Goal: Book appointment/travel/reservation

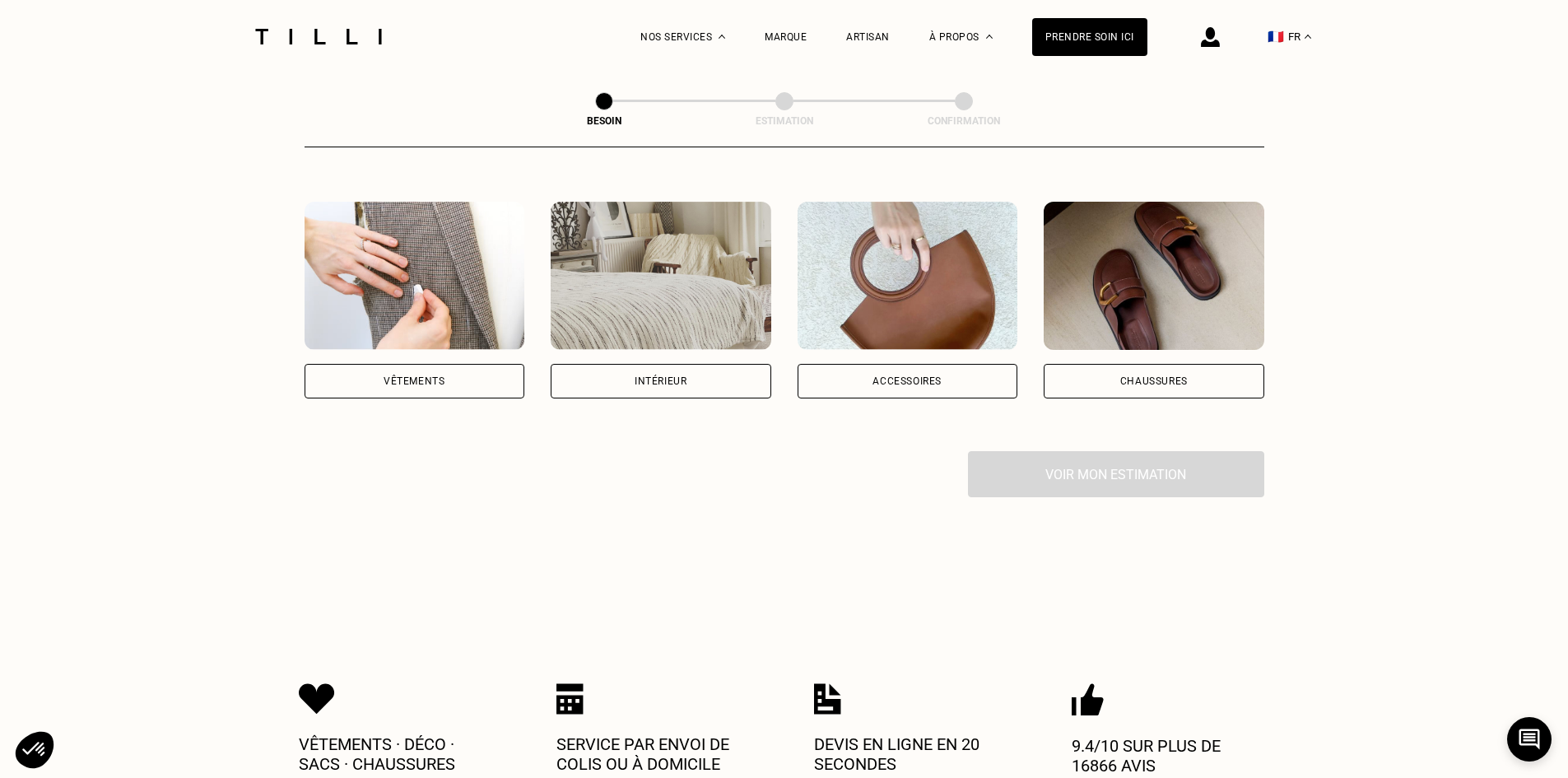
scroll to position [82, 0]
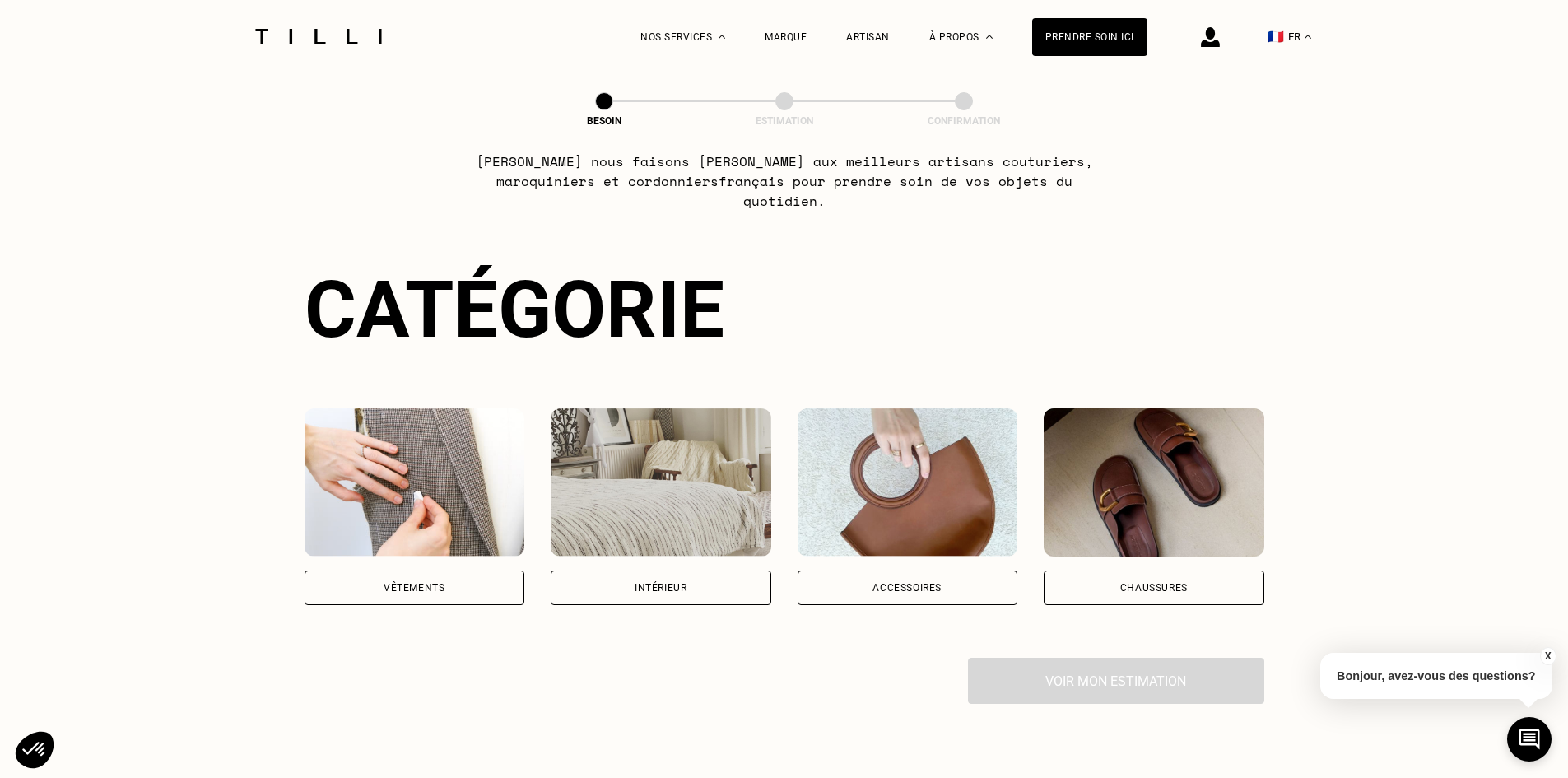
click at [701, 574] on div "Intérieur" at bounding box center [660, 588] width 220 height 35
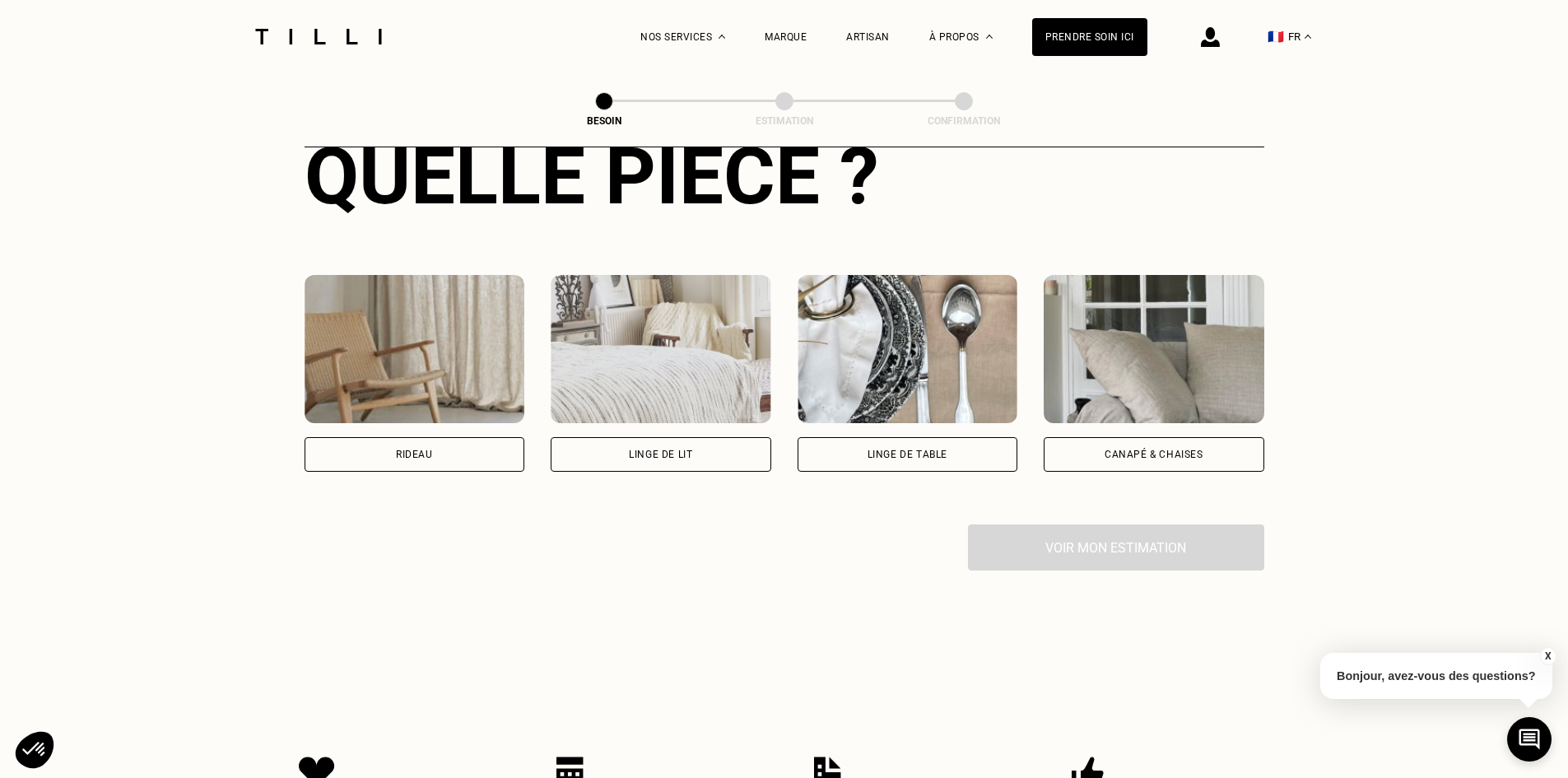
scroll to position [693, 0]
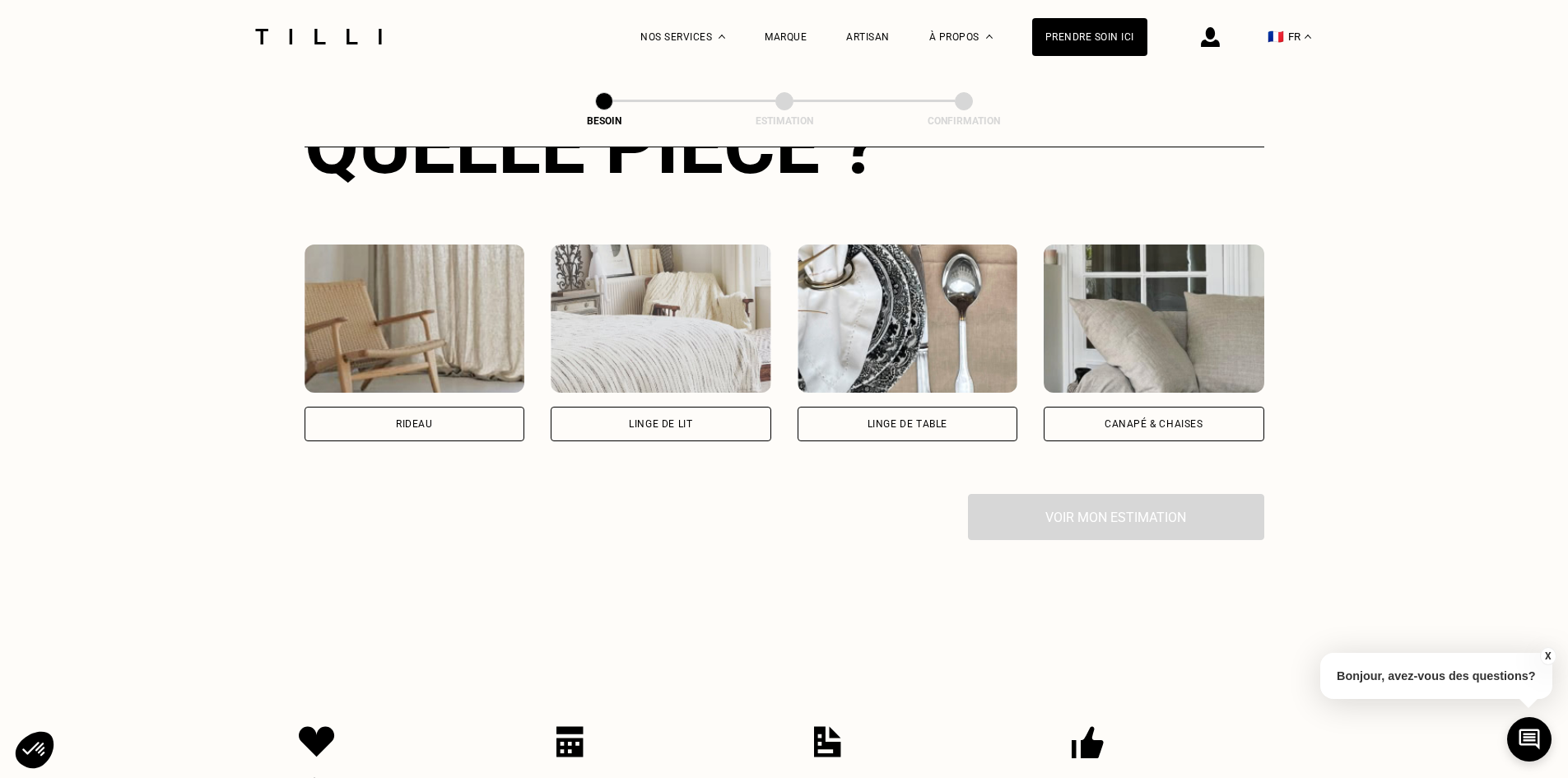
click at [412, 419] on div "Rideau" at bounding box center [414, 424] width 37 height 10
select select "FR"
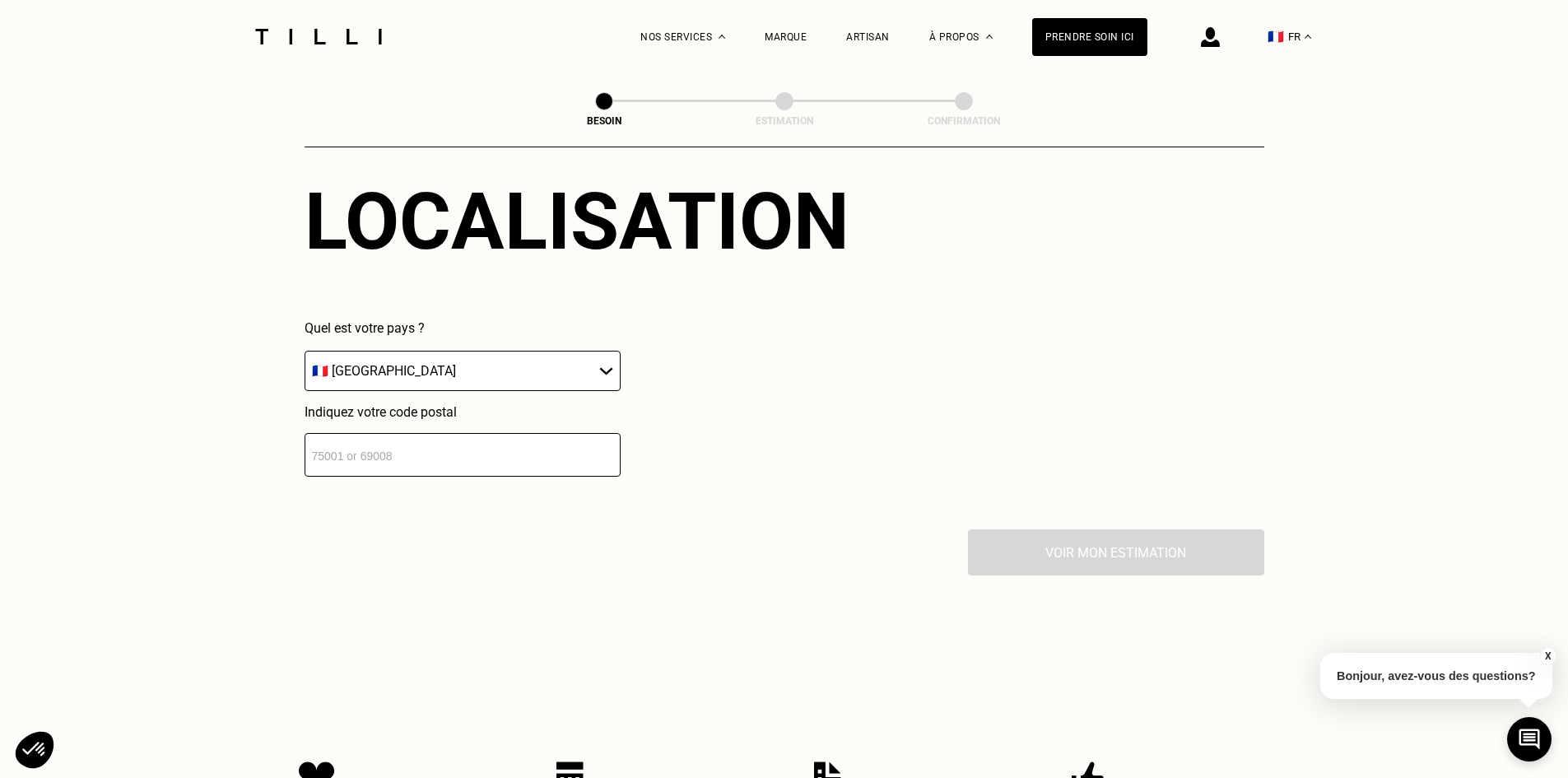
scroll to position [1069, 0]
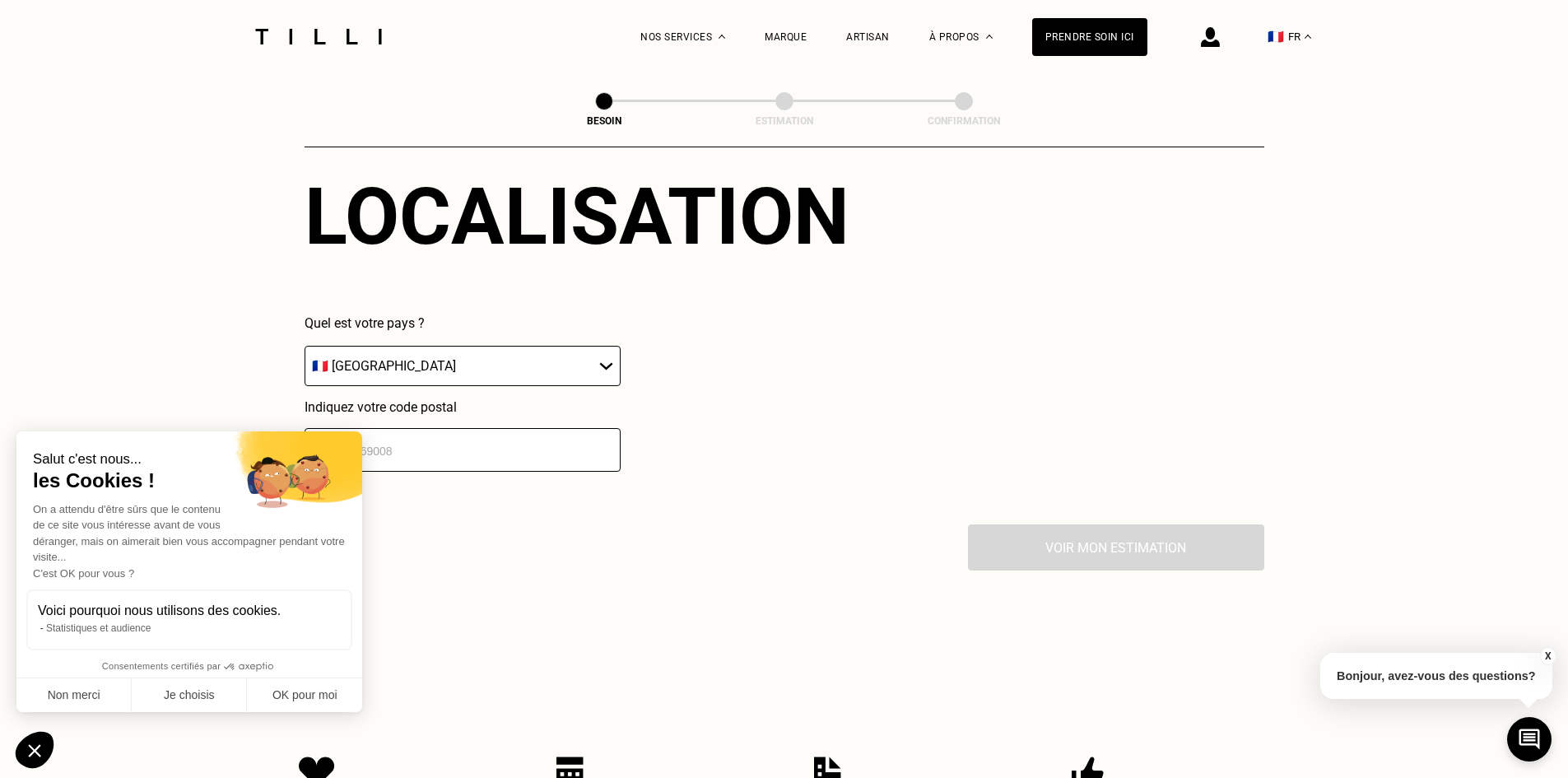
click at [461, 432] on input "number" at bounding box center [462, 450] width 316 height 43
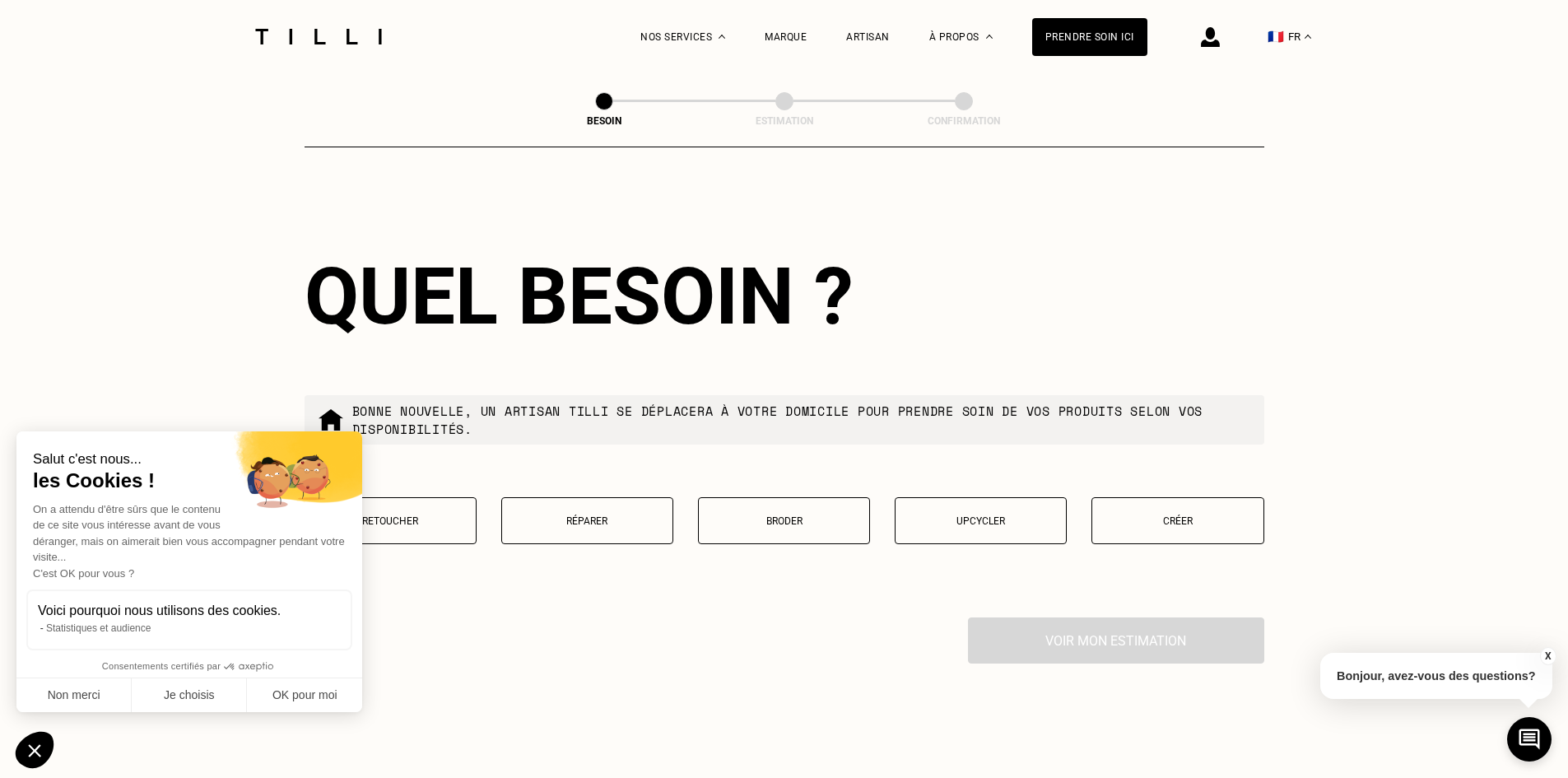
scroll to position [1397, 0]
type input "92300"
click at [453, 517] on button "Retoucher" at bounding box center [390, 520] width 172 height 47
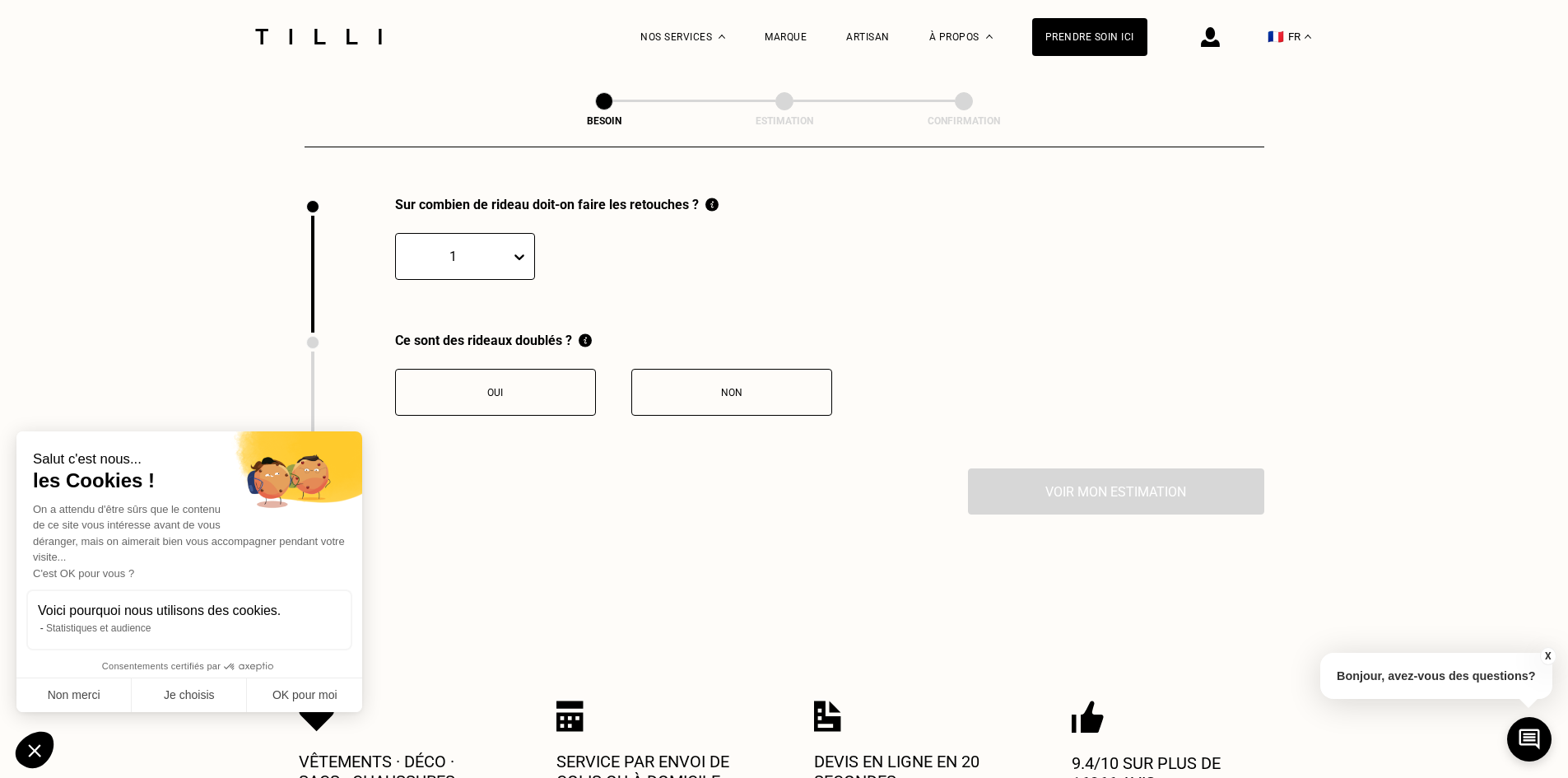
scroll to position [1820, 0]
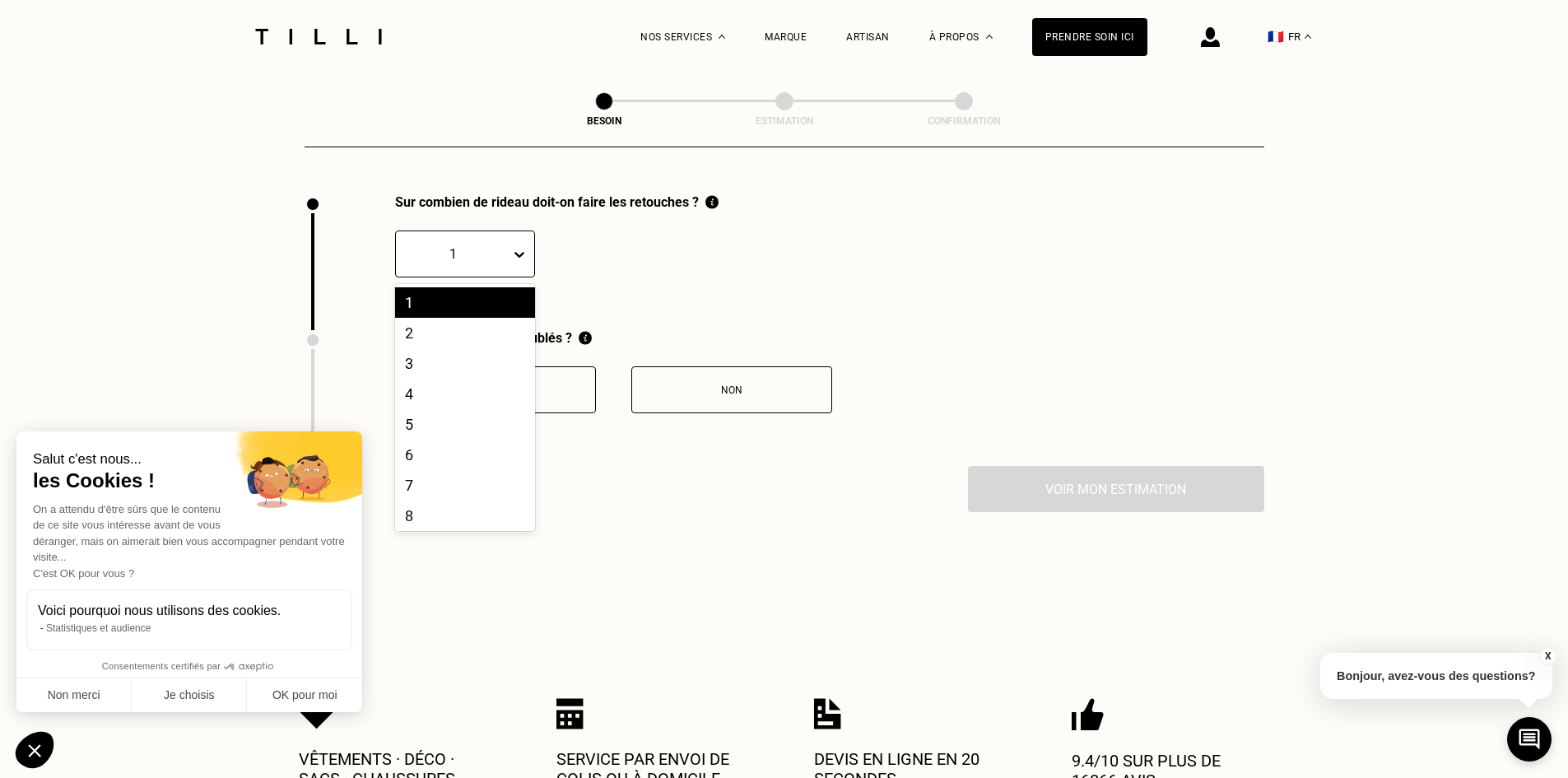
click at [508, 247] on div "1" at bounding box center [453, 254] width 114 height 26
click at [459, 328] on div "2" at bounding box center [465, 333] width 140 height 30
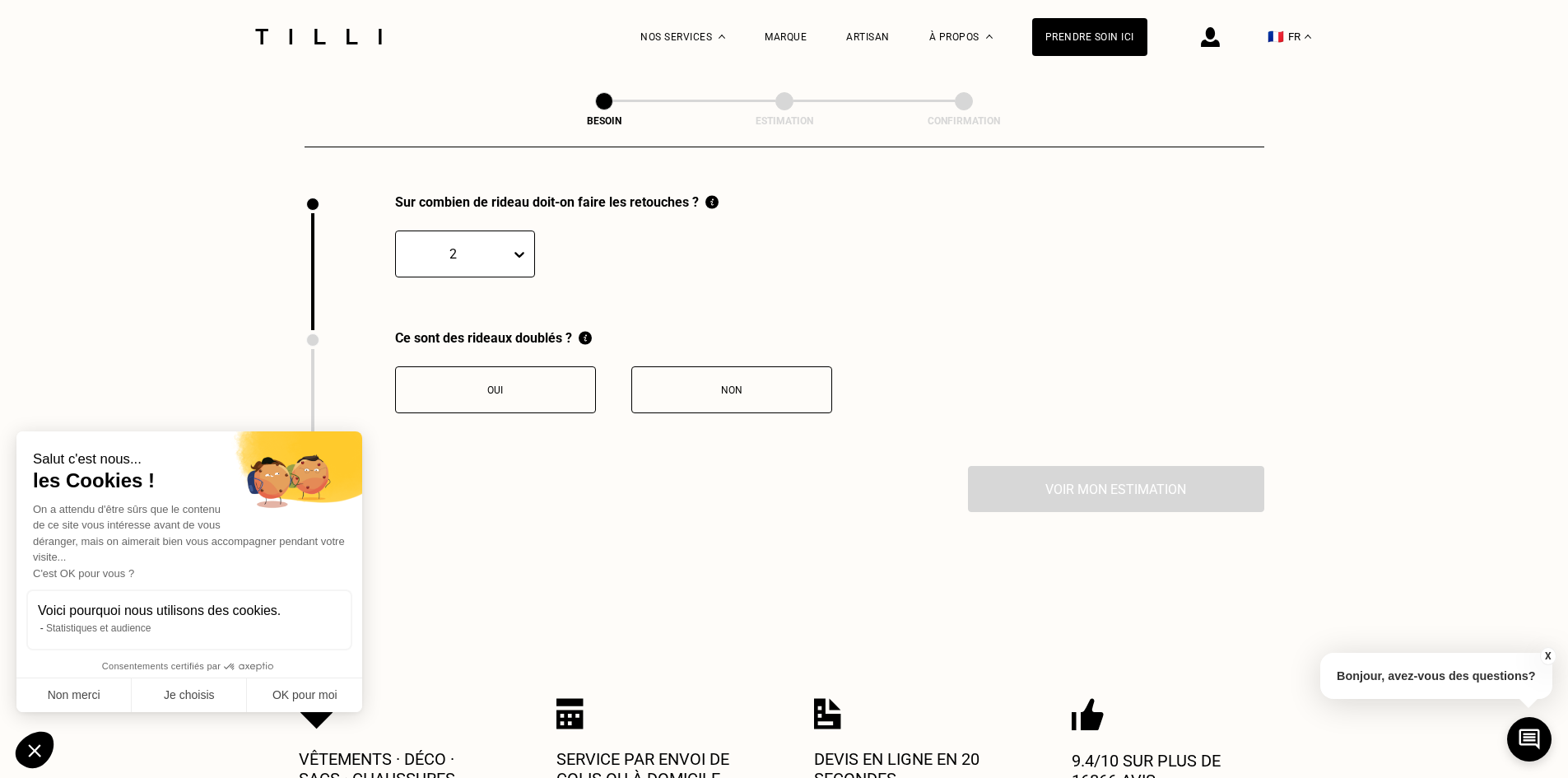
click at [543, 367] on button "Oui" at bounding box center [495, 390] width 201 height 47
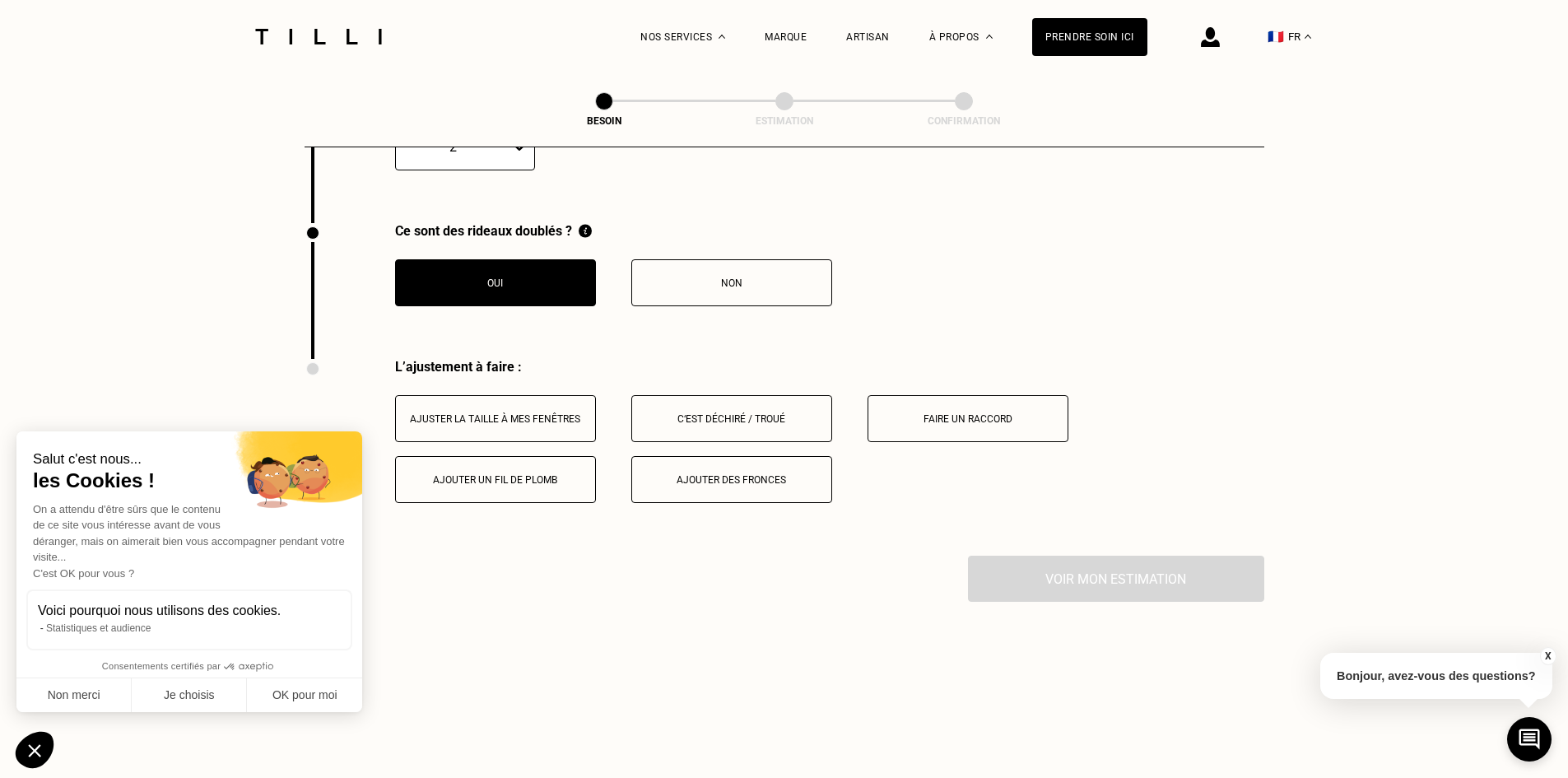
click at [719, 278] on div "Non" at bounding box center [731, 283] width 182 height 11
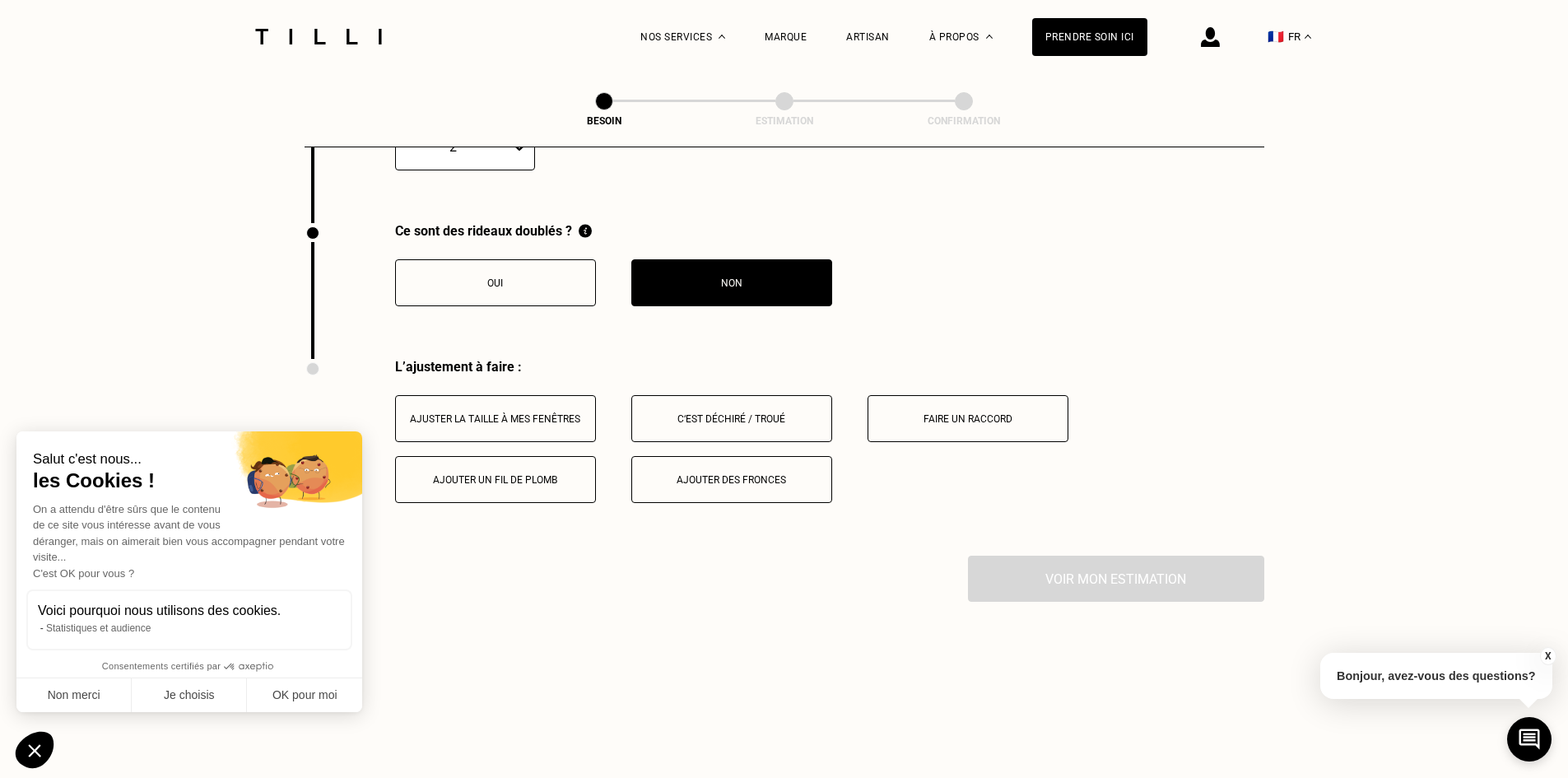
scroll to position [2091, 0]
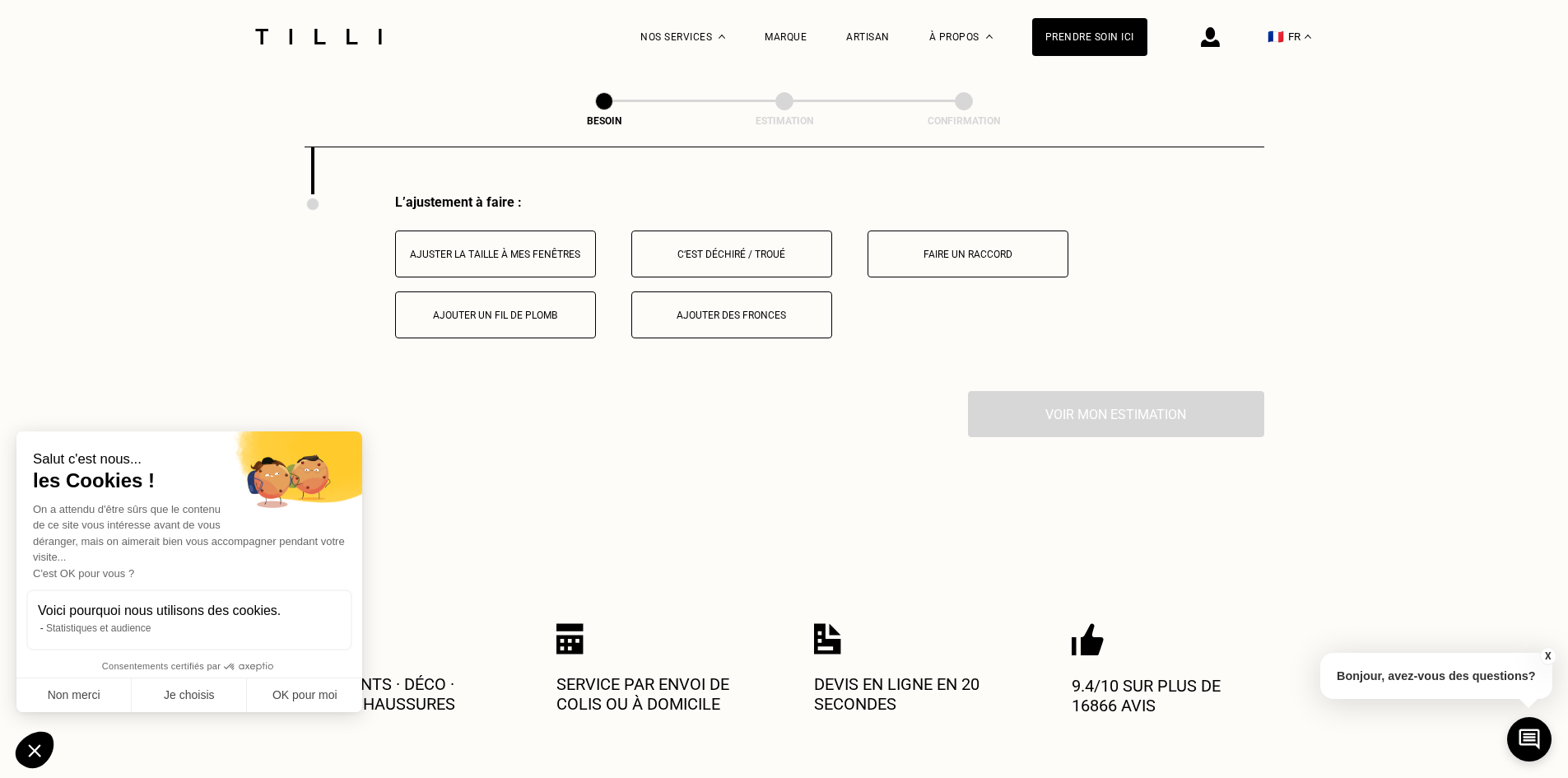
click at [546, 249] on div "Ajuster la taille à mes fenêtres" at bounding box center [495, 254] width 182 height 11
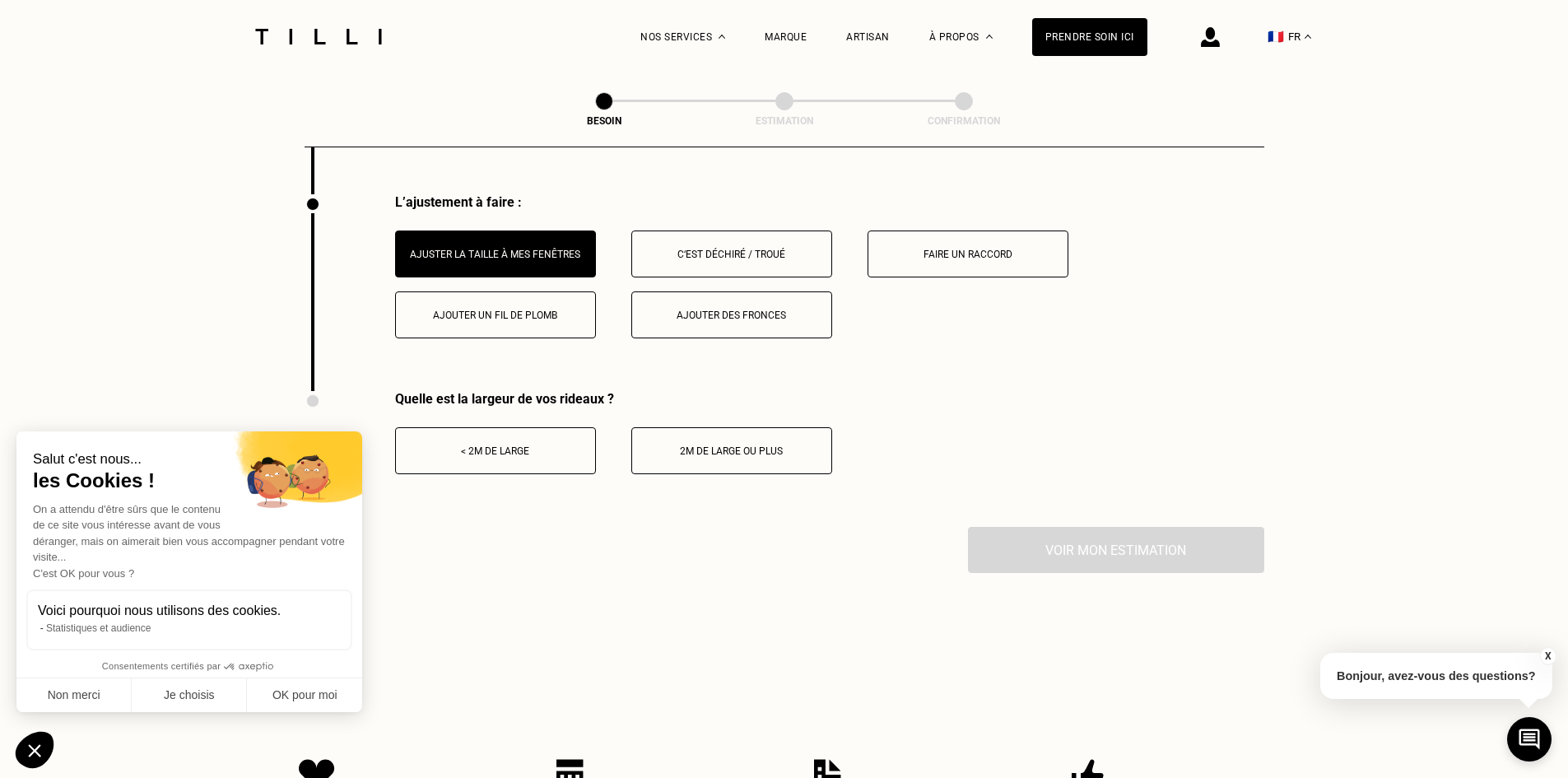
click at [539, 445] on div "< 2m de large" at bounding box center [495, 450] width 182 height 11
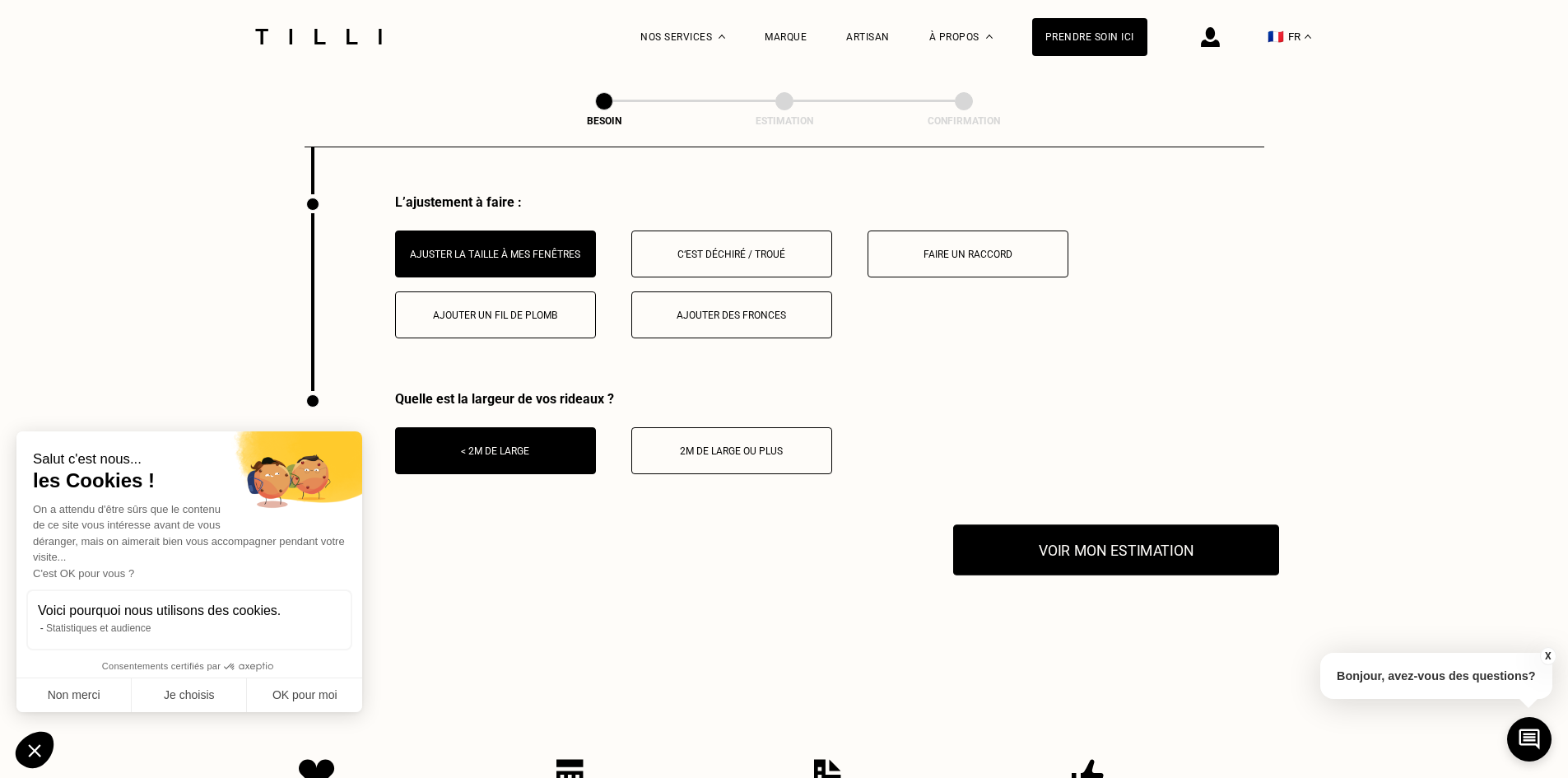
click at [1100, 537] on button "Voir mon estimation" at bounding box center [1116, 550] width 326 height 51
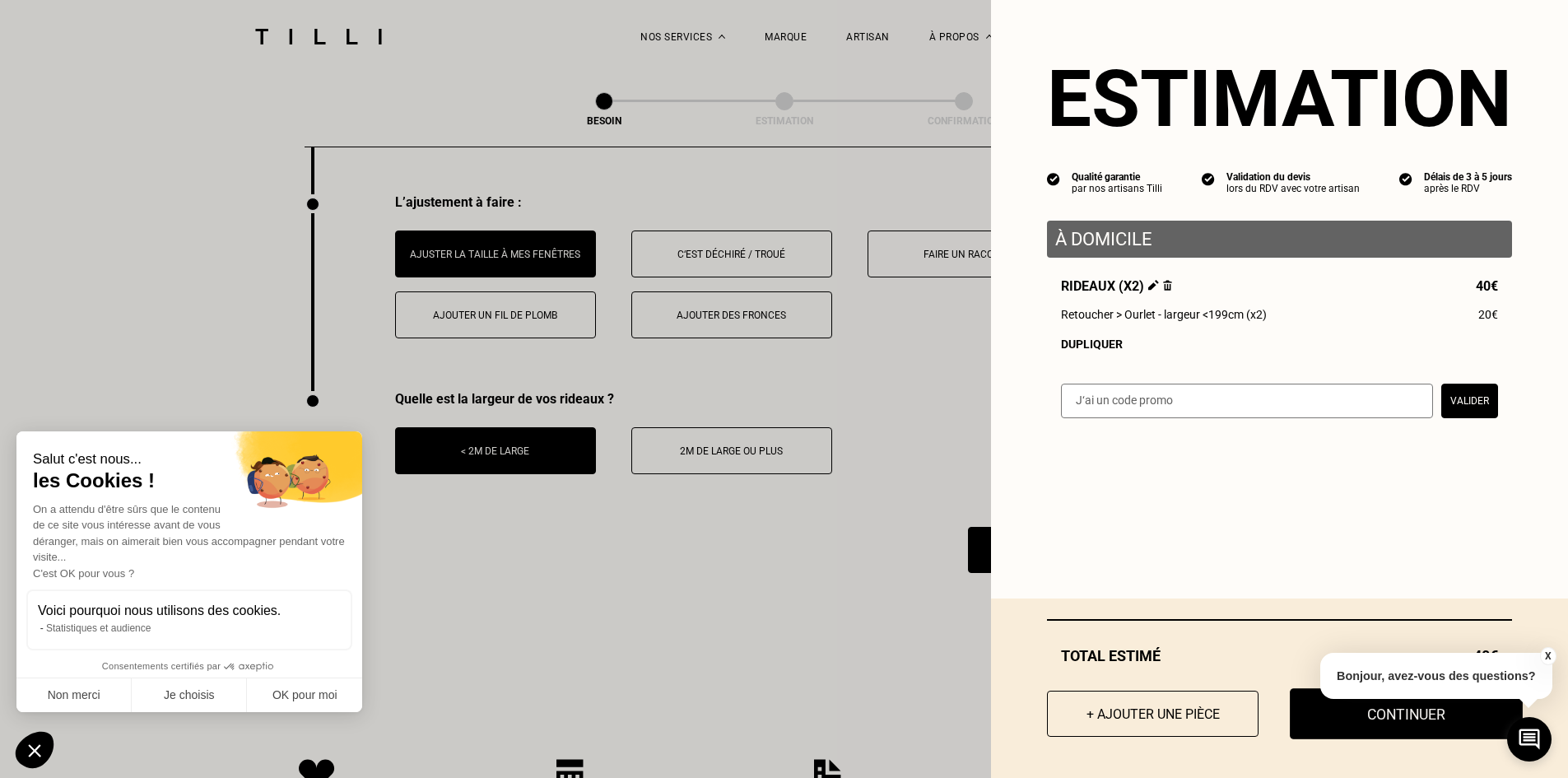
click at [1339, 724] on button "Continuer" at bounding box center [1406, 713] width 233 height 51
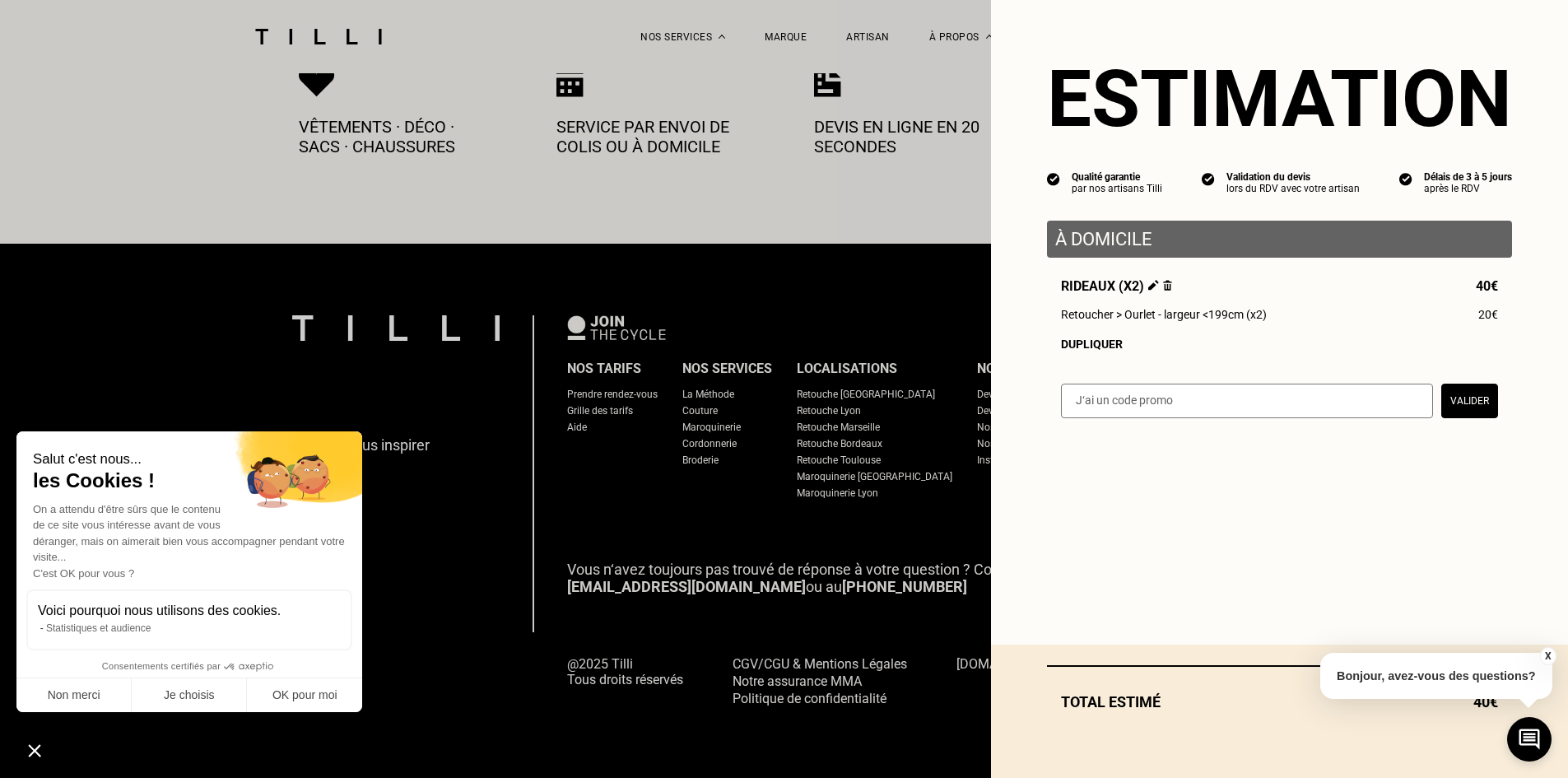
scroll to position [890, 0]
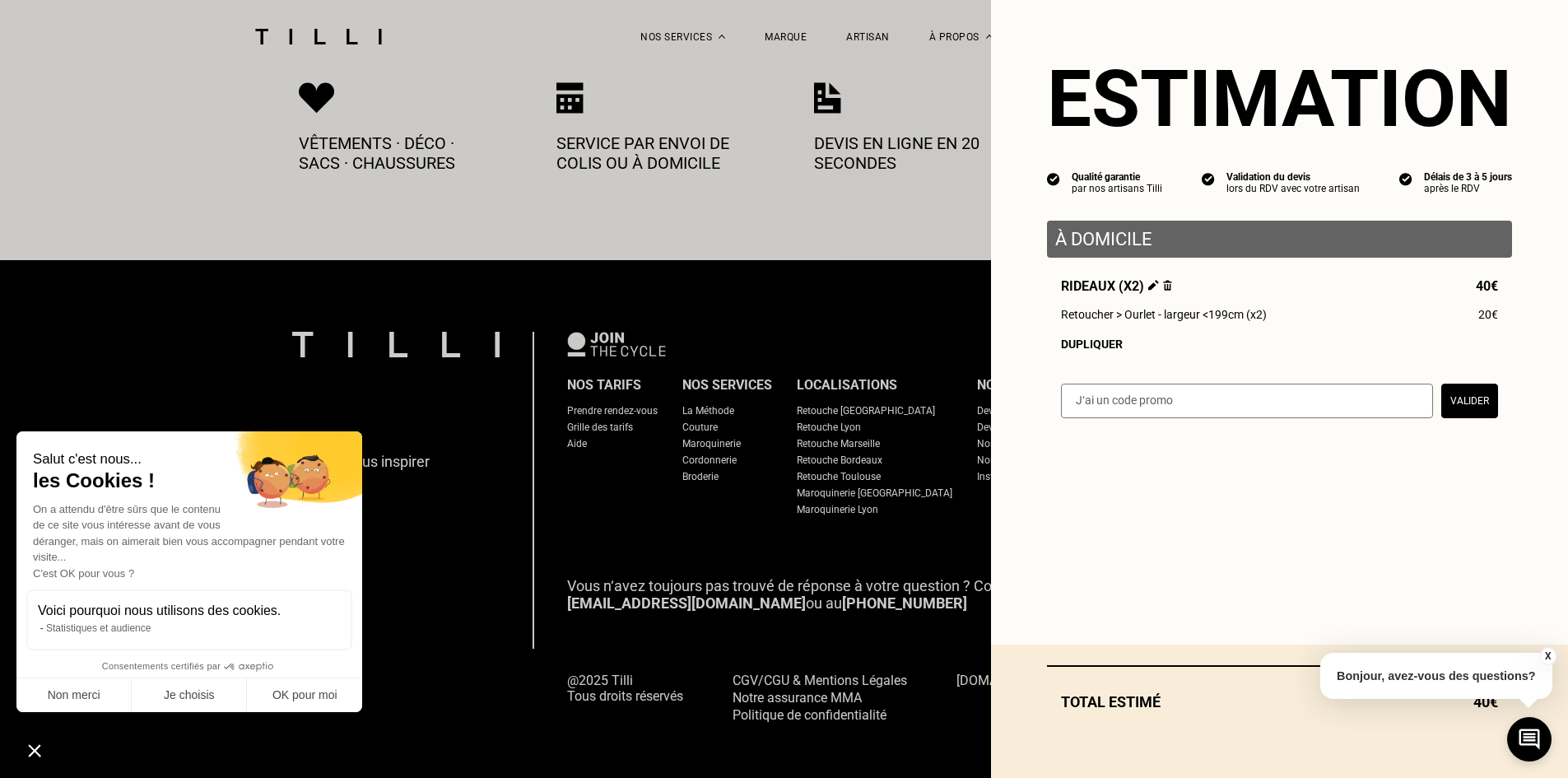
select select "FR"
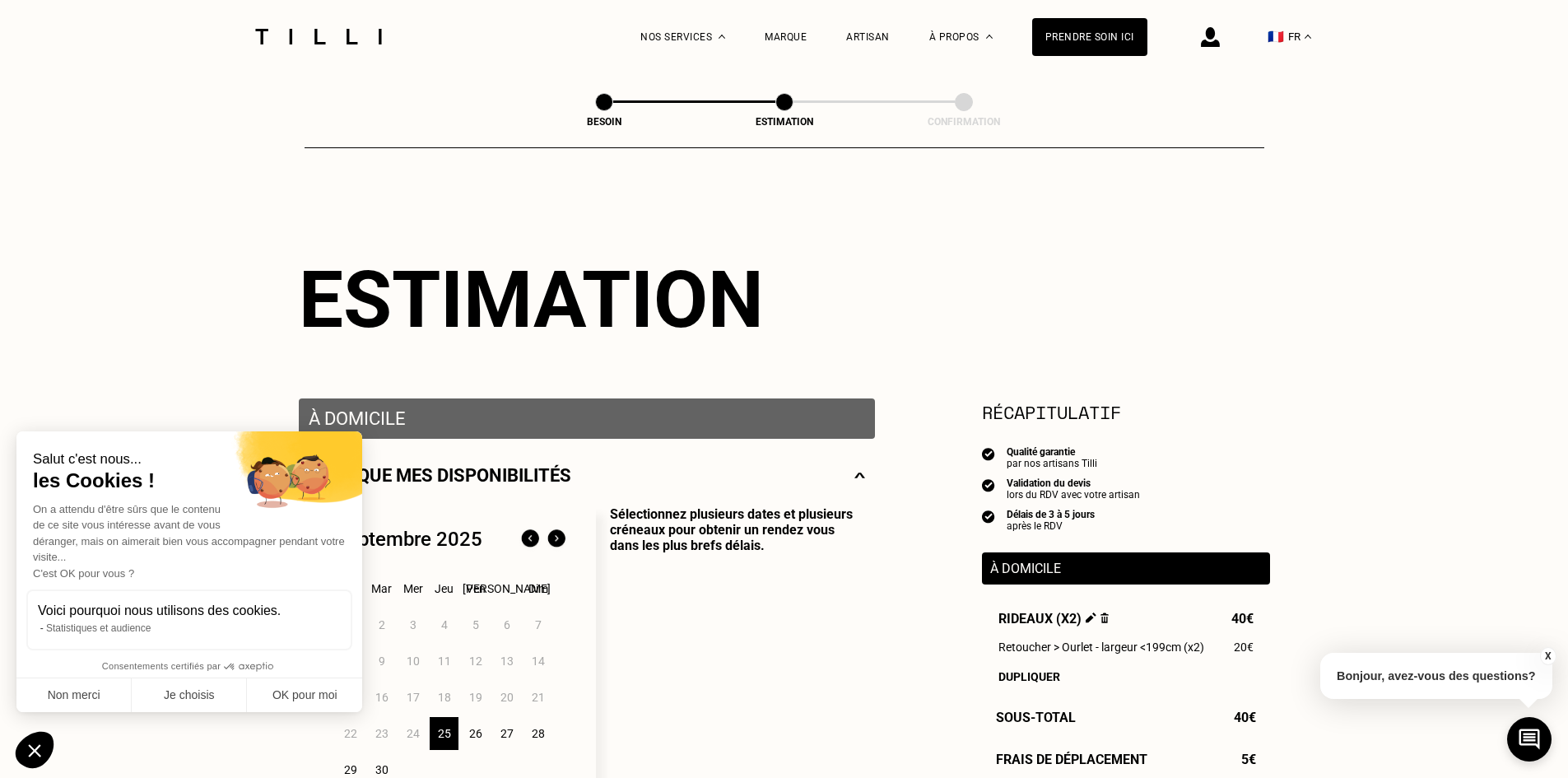
scroll to position [82, 0]
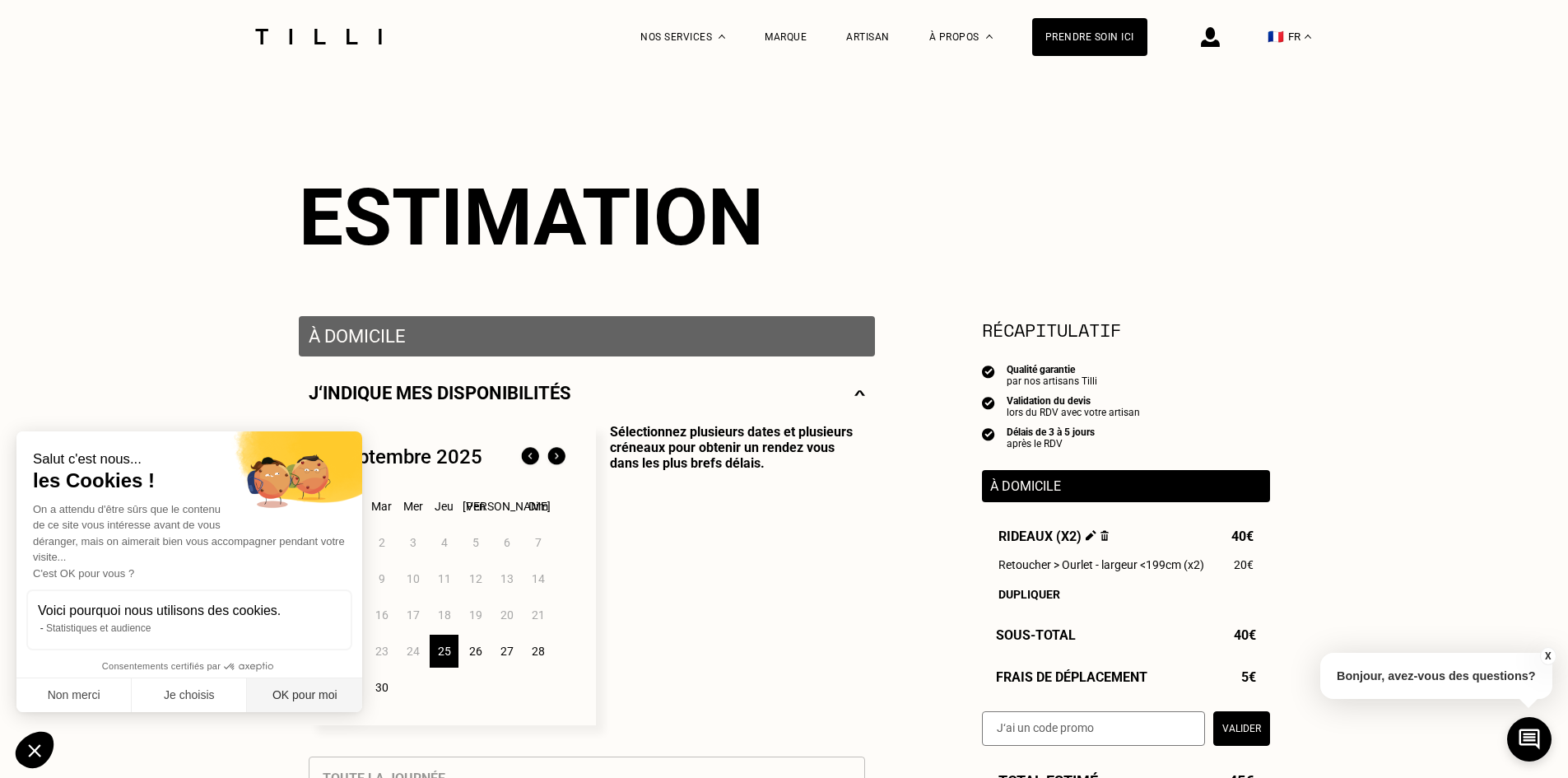
click at [310, 698] on button "OK pour moi" at bounding box center [304, 696] width 115 height 35
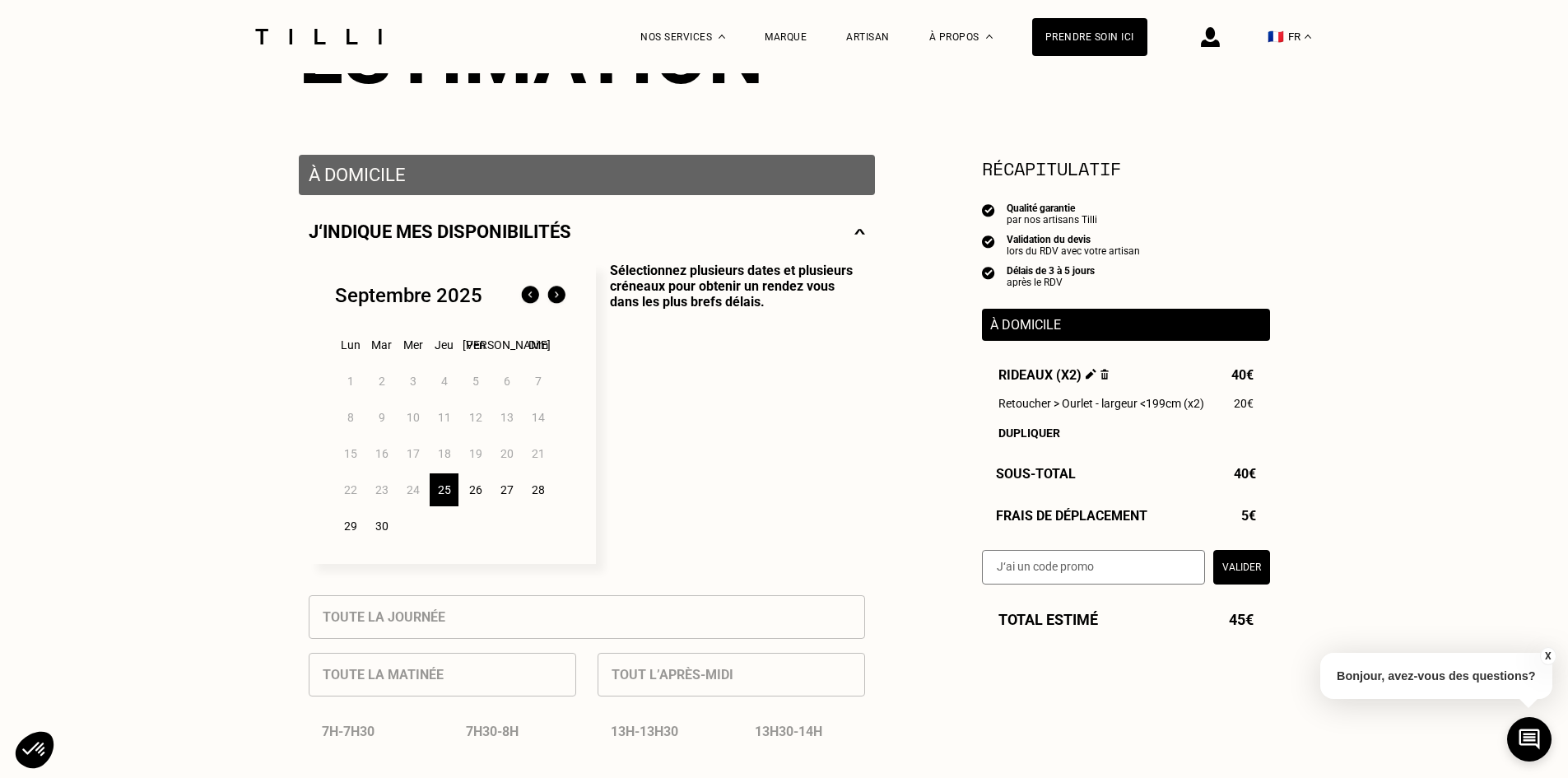
scroll to position [247, 0]
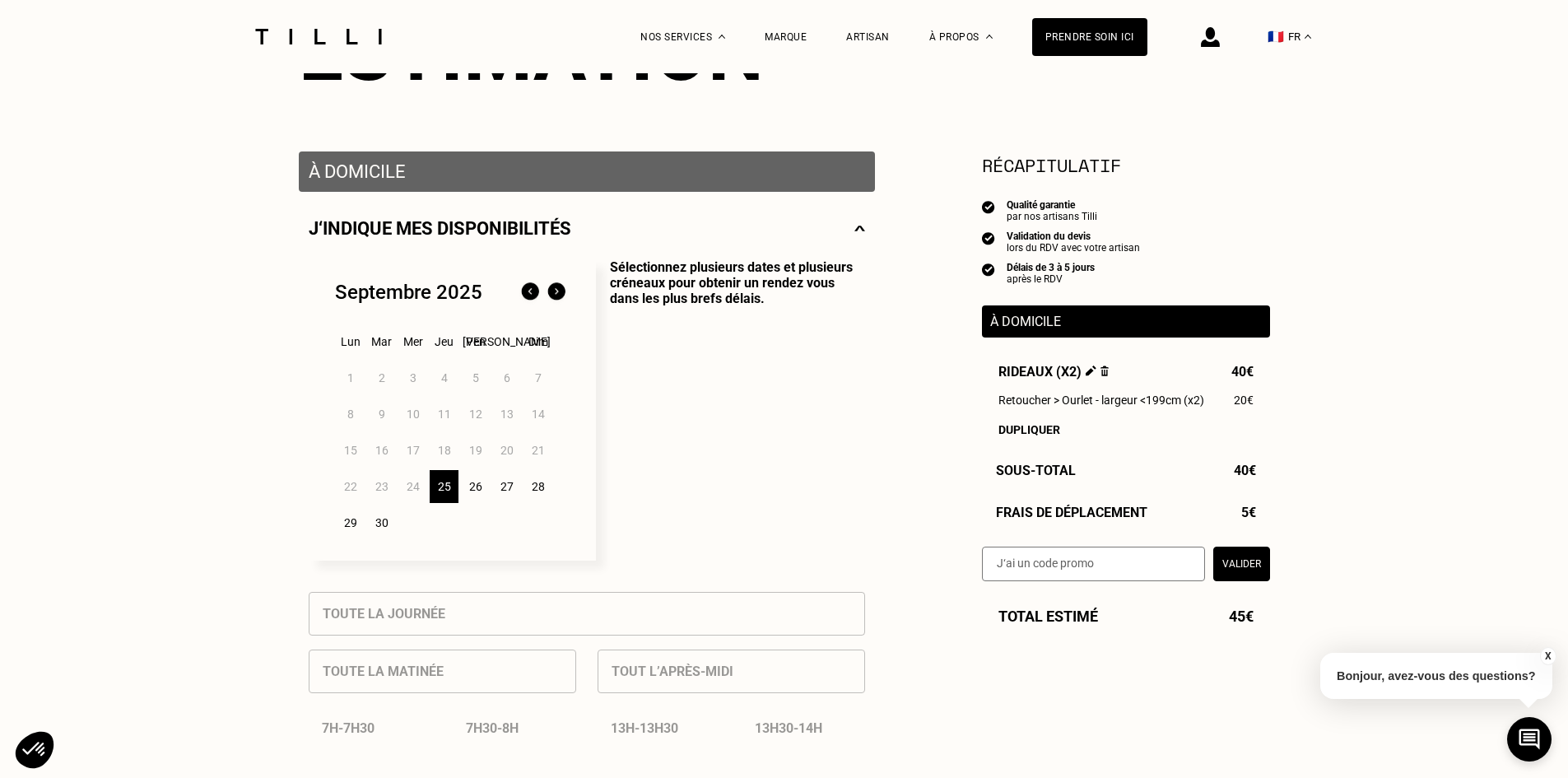
click at [505, 489] on div "27" at bounding box center [507, 487] width 29 height 33
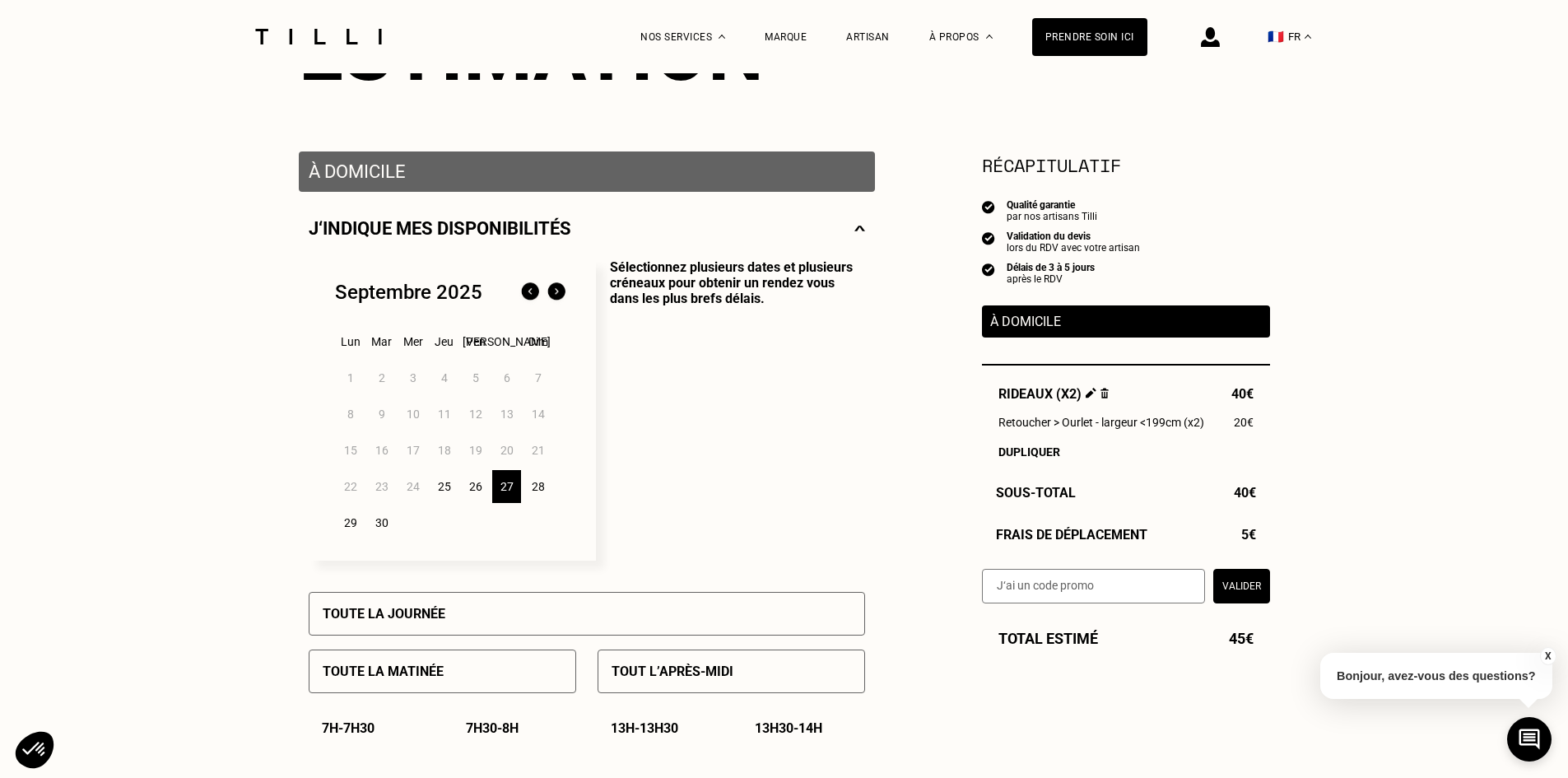
click at [477, 489] on div "26" at bounding box center [475, 487] width 29 height 33
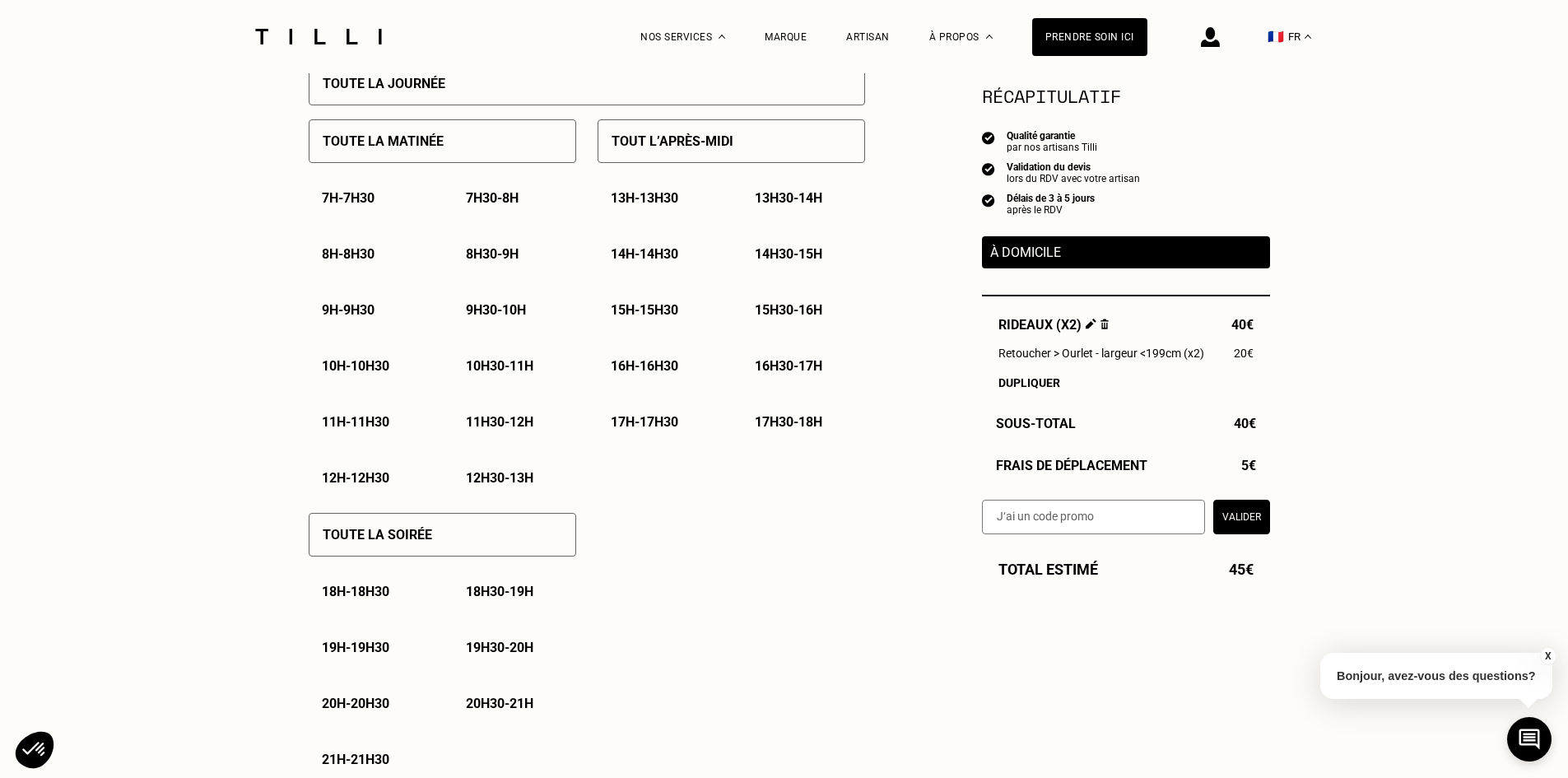
scroll to position [823, 0]
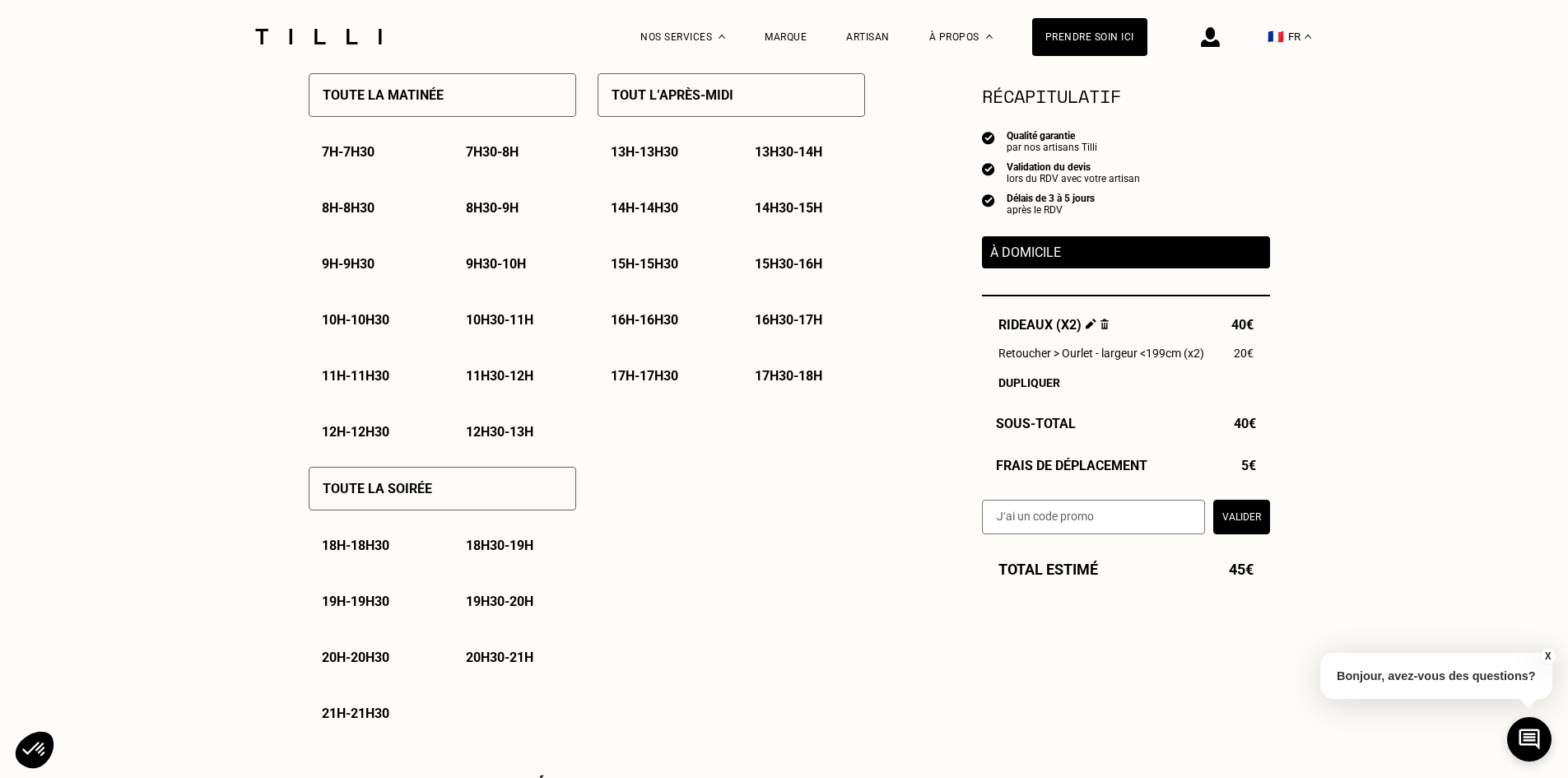
click at [347, 647] on div "20h - 20h30" at bounding box center [370, 657] width 124 height 42
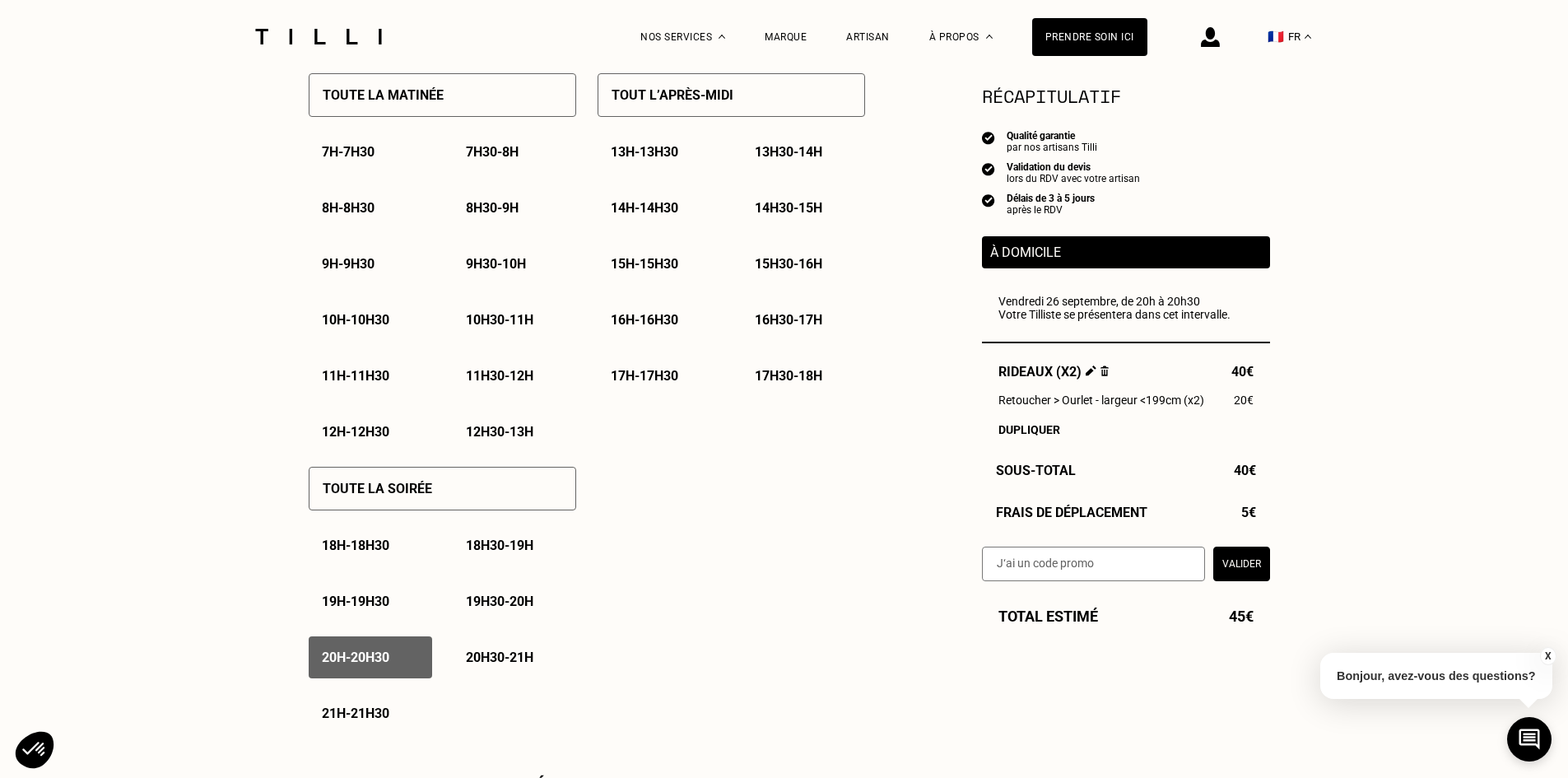
click at [495, 653] on div "20h30 - 21h" at bounding box center [514, 657] width 124 height 42
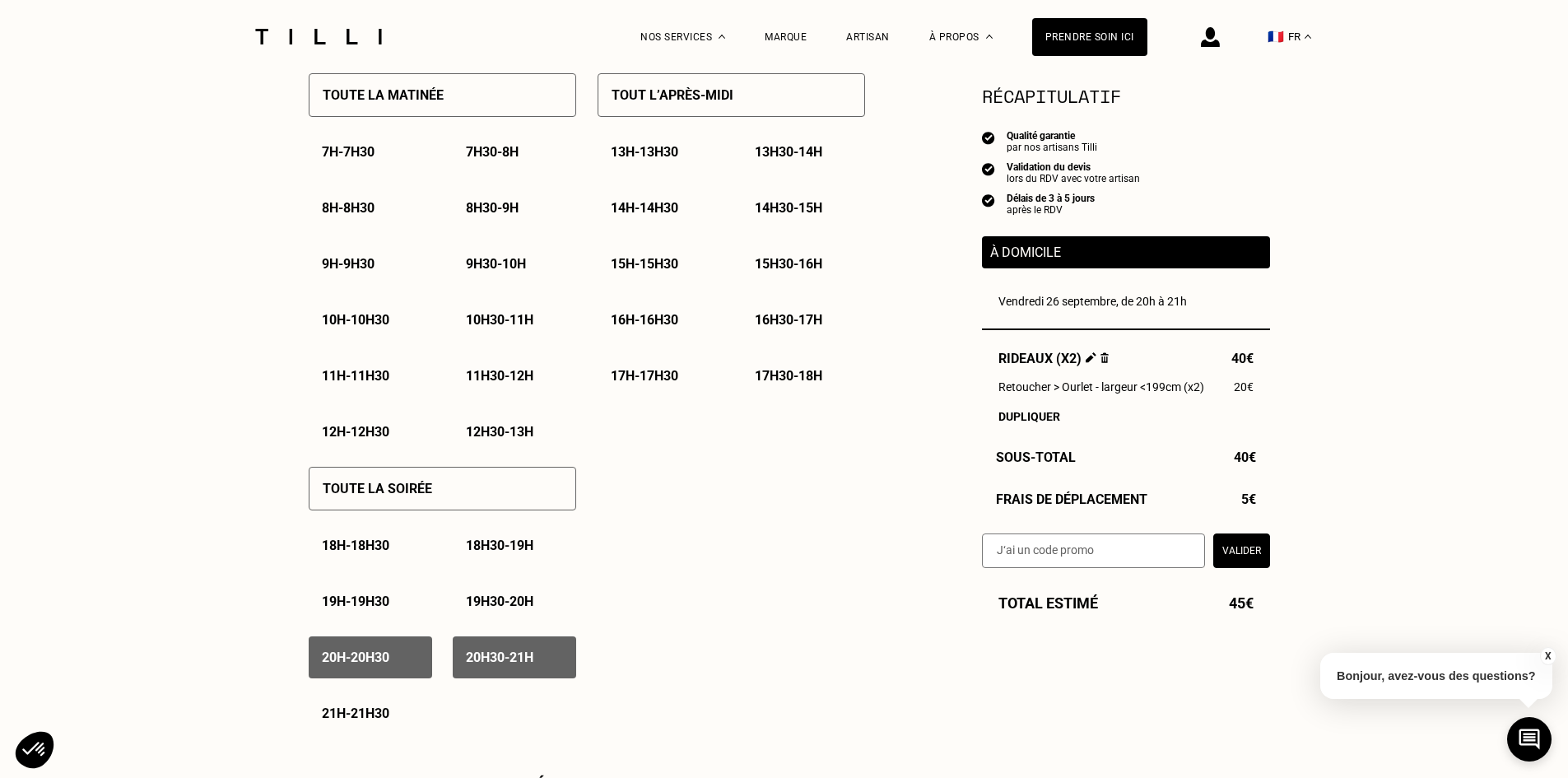
click at [500, 659] on p "20h30 - 21h" at bounding box center [500, 657] width 67 height 16
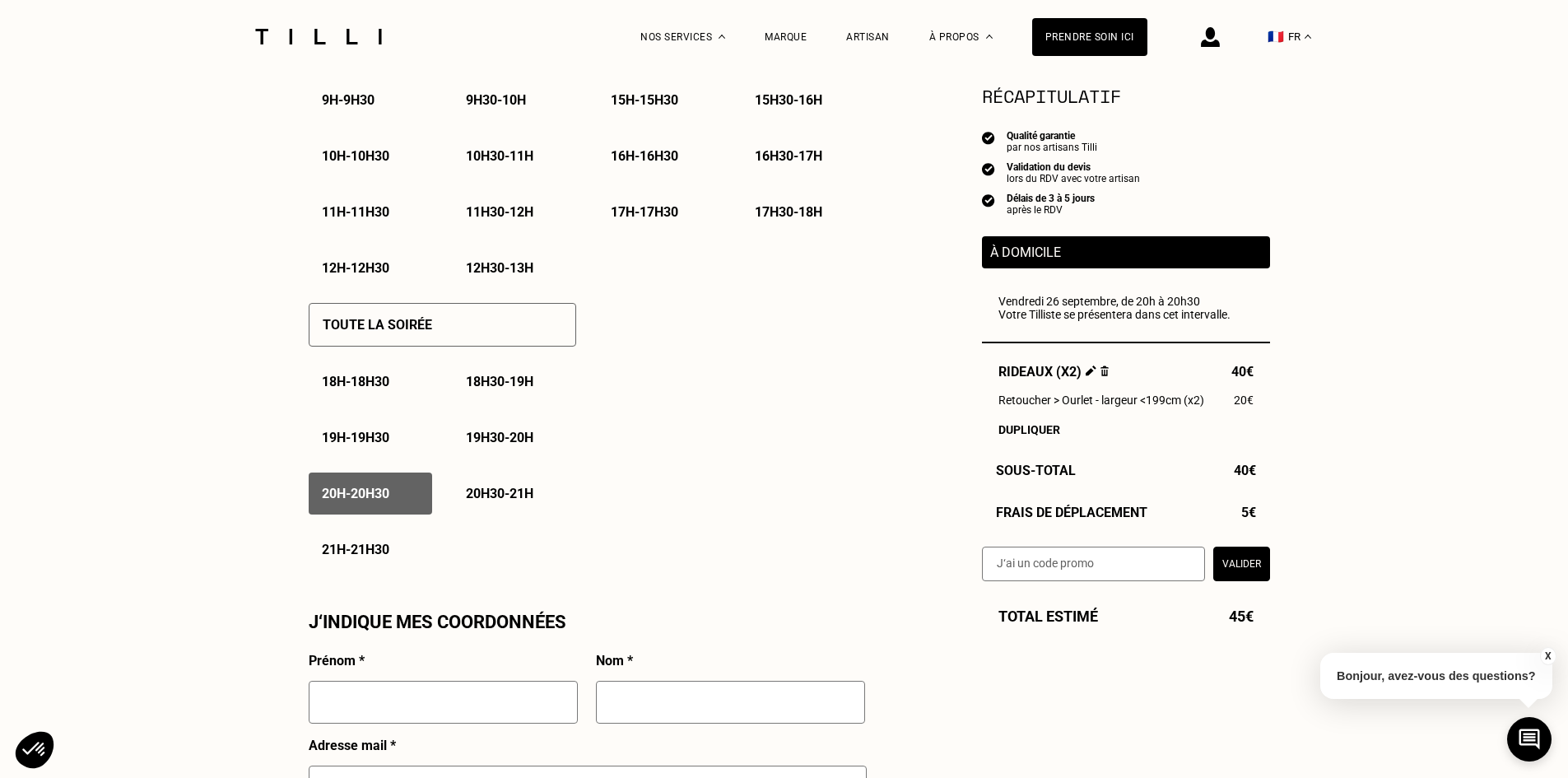
scroll to position [988, 0]
click at [519, 491] on p "20h30 - 21h" at bounding box center [500, 493] width 67 height 16
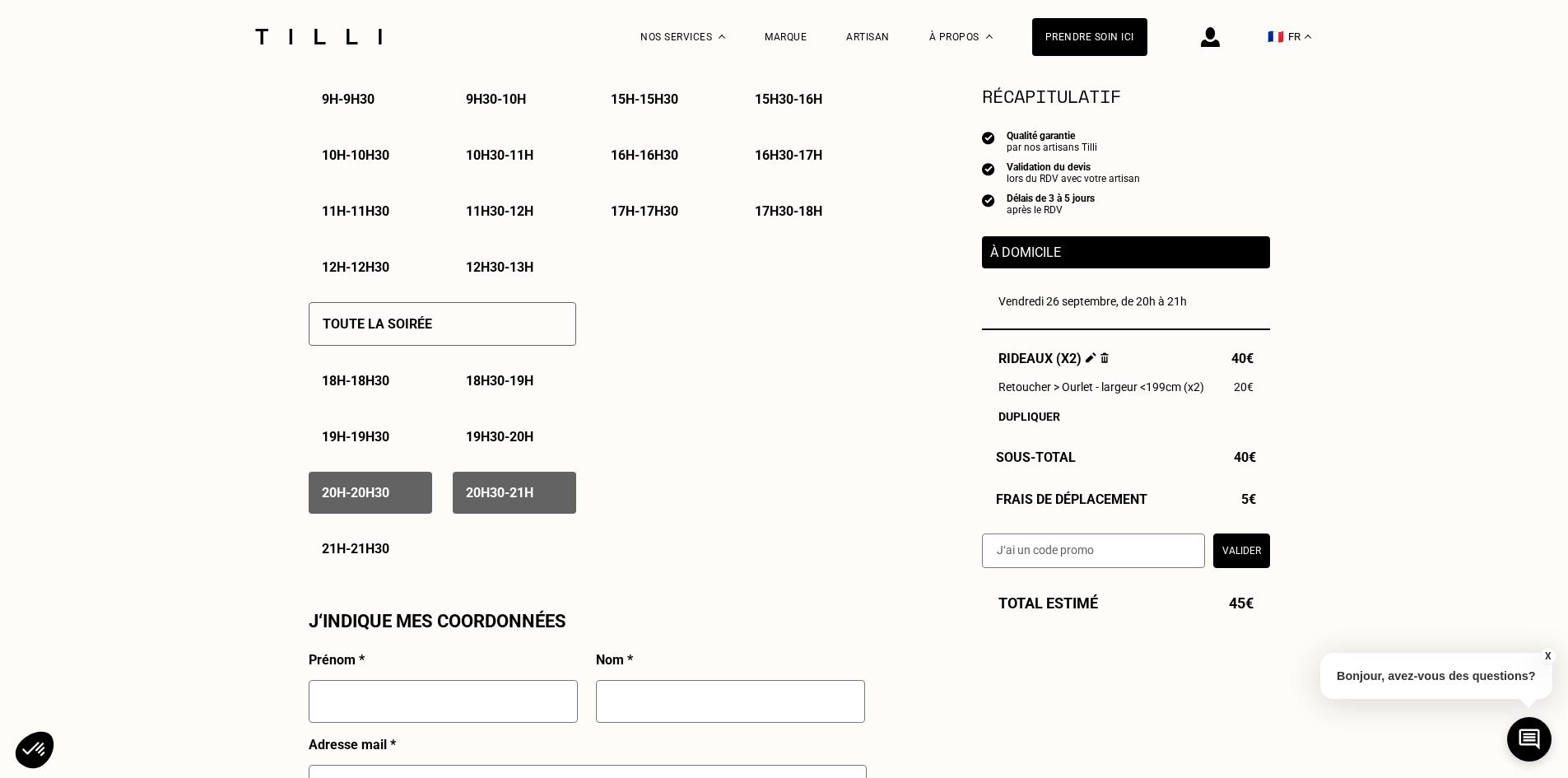
click at [395, 544] on div "21h - 21h30" at bounding box center [370, 549] width 124 height 42
click at [489, 452] on div "19h30 - 20h" at bounding box center [514, 437] width 124 height 42
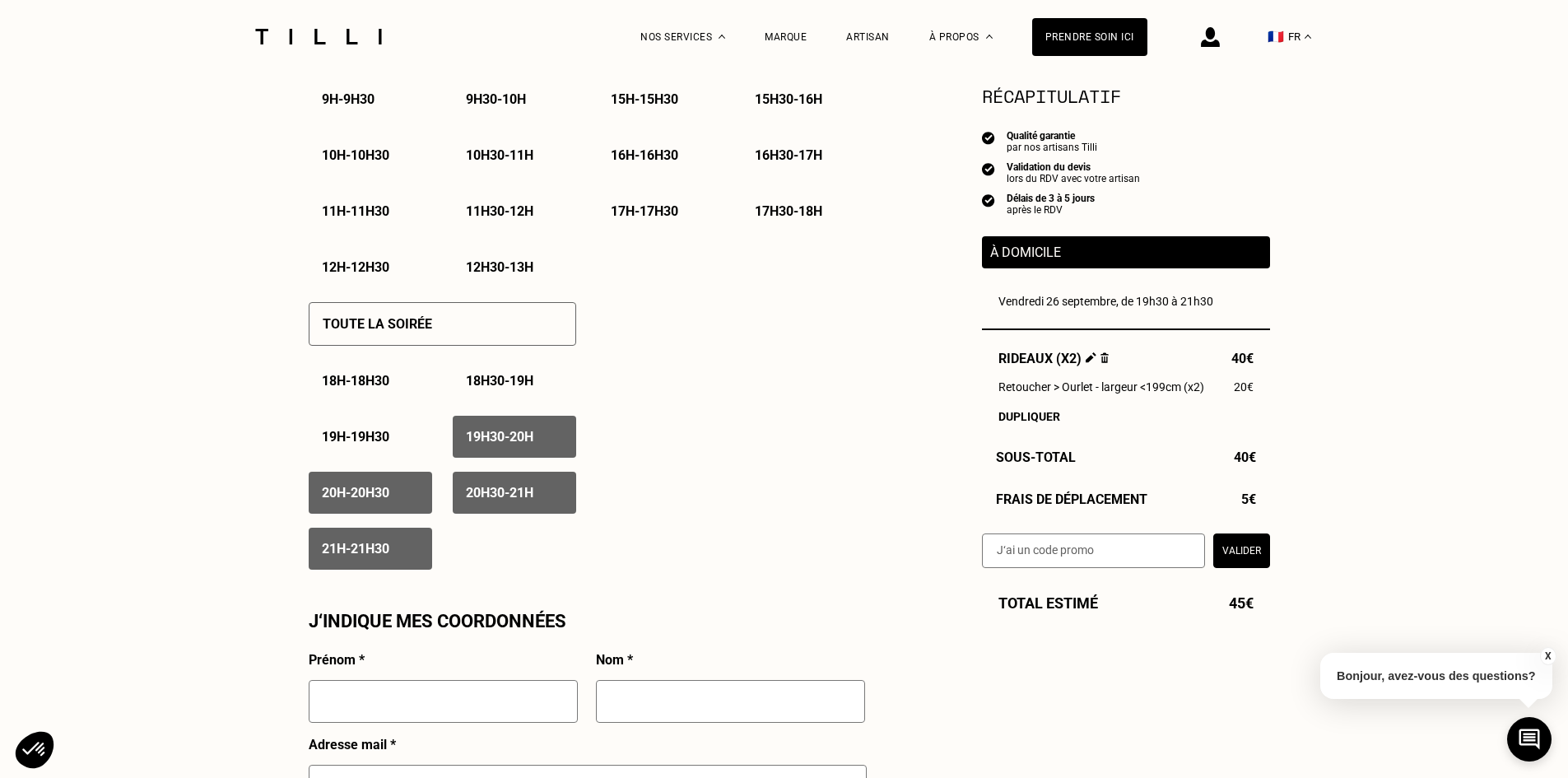
click at [873, 434] on div "J‘indique mes disponibilités Septembre 2025 Lun Mar Mer Jeu Ven Sam Dim 1 2 3 4…" at bounding box center [587, 408] width 577 height 1914
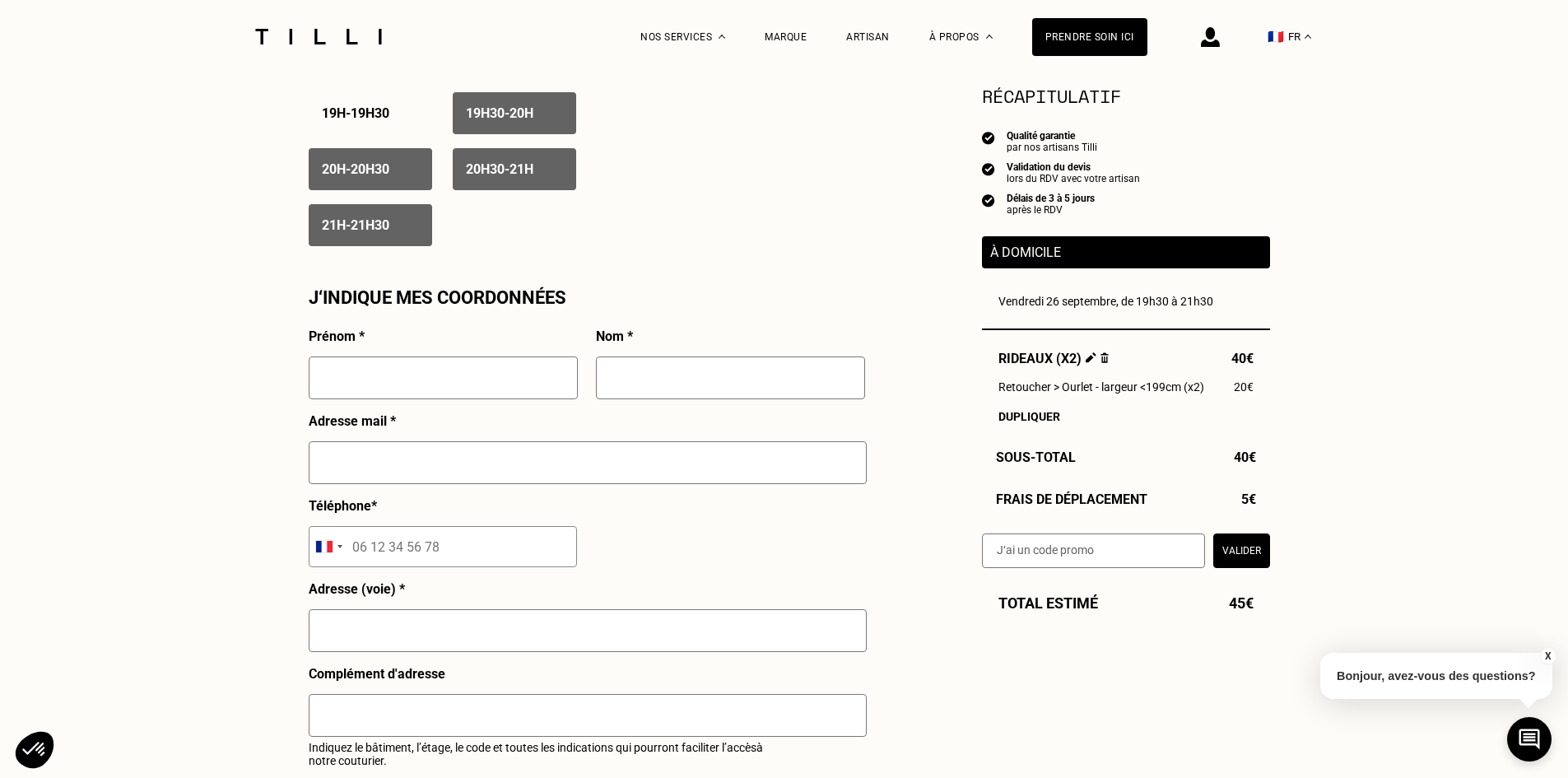
scroll to position [1317, 0]
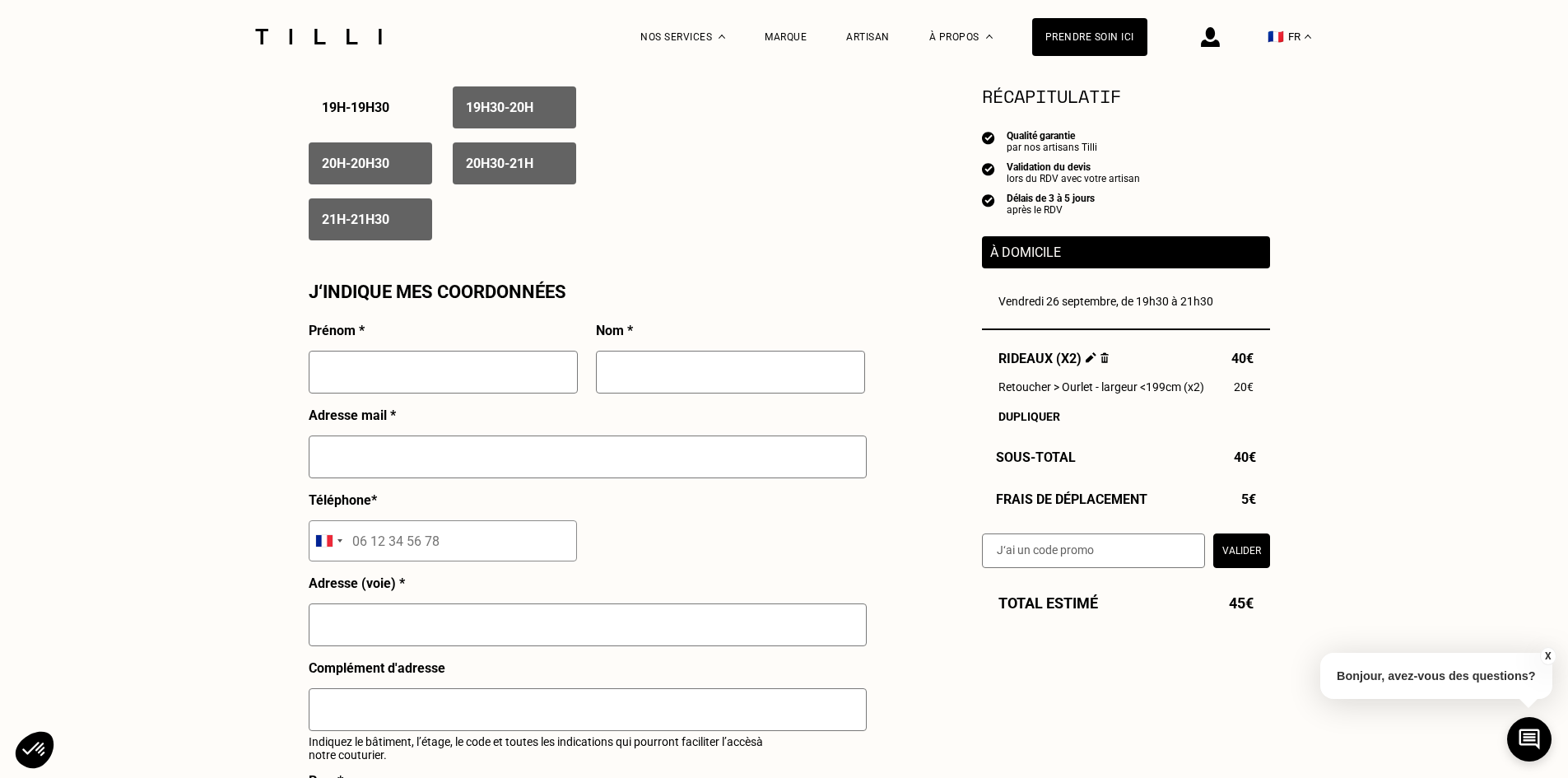
click at [404, 383] on input "text" at bounding box center [443, 373] width 269 height 43
type input "[PERSON_NAME]"
click at [647, 382] on input "text" at bounding box center [730, 373] width 269 height 43
type input "[PERSON_NAME]"
click at [546, 457] on input "text" at bounding box center [588, 457] width 558 height 43
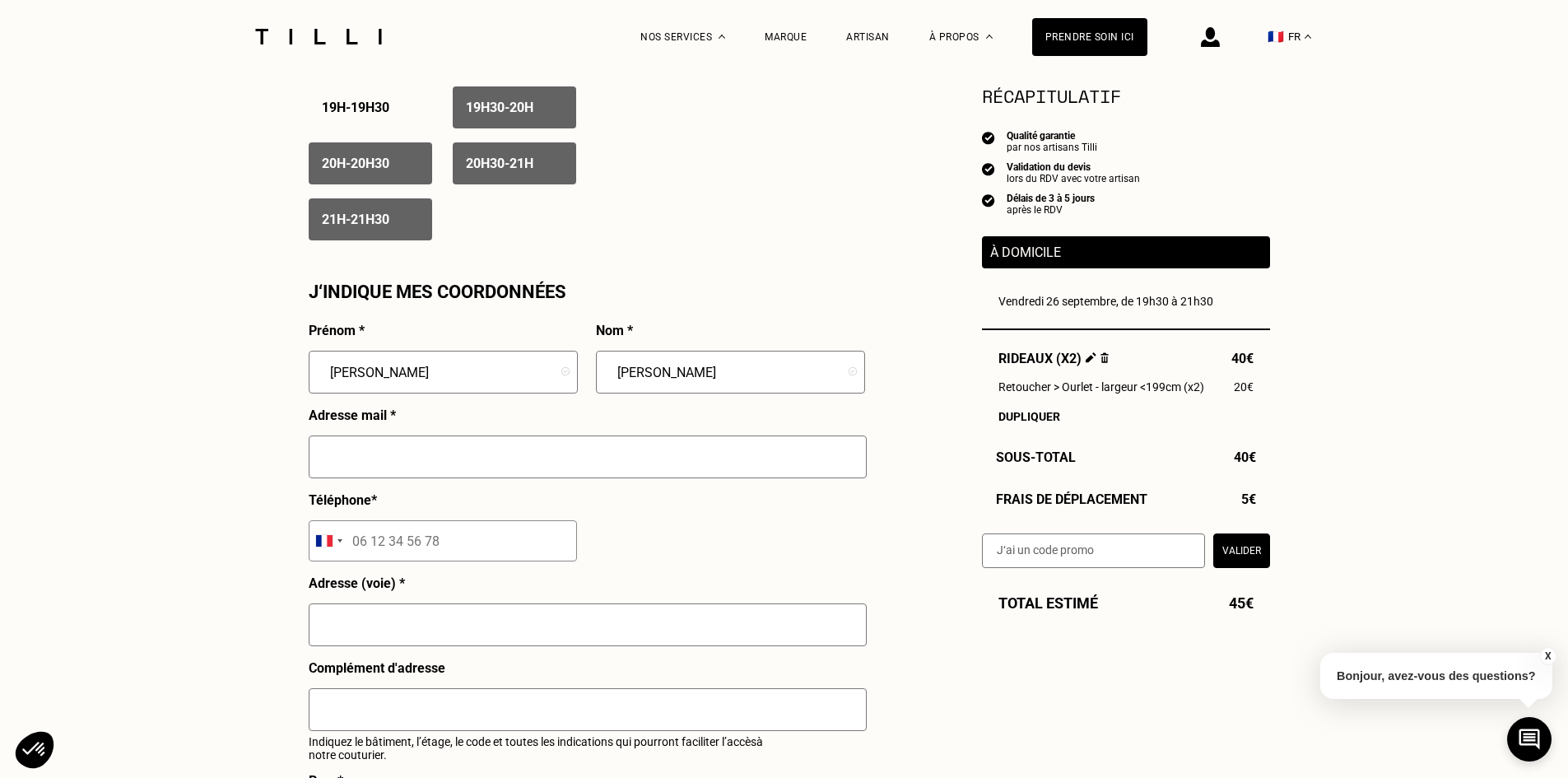
type input "[PERSON_NAME][EMAIL_ADDRESS][PERSON_NAME][PERSON_NAME][DOMAIN_NAME]"
click at [422, 529] on input "tel" at bounding box center [443, 541] width 268 height 41
type input "06 82 86 10 36"
click at [453, 629] on input "text" at bounding box center [588, 625] width 558 height 43
type input "[STREET_ADDRESS][PERSON_NAME]"
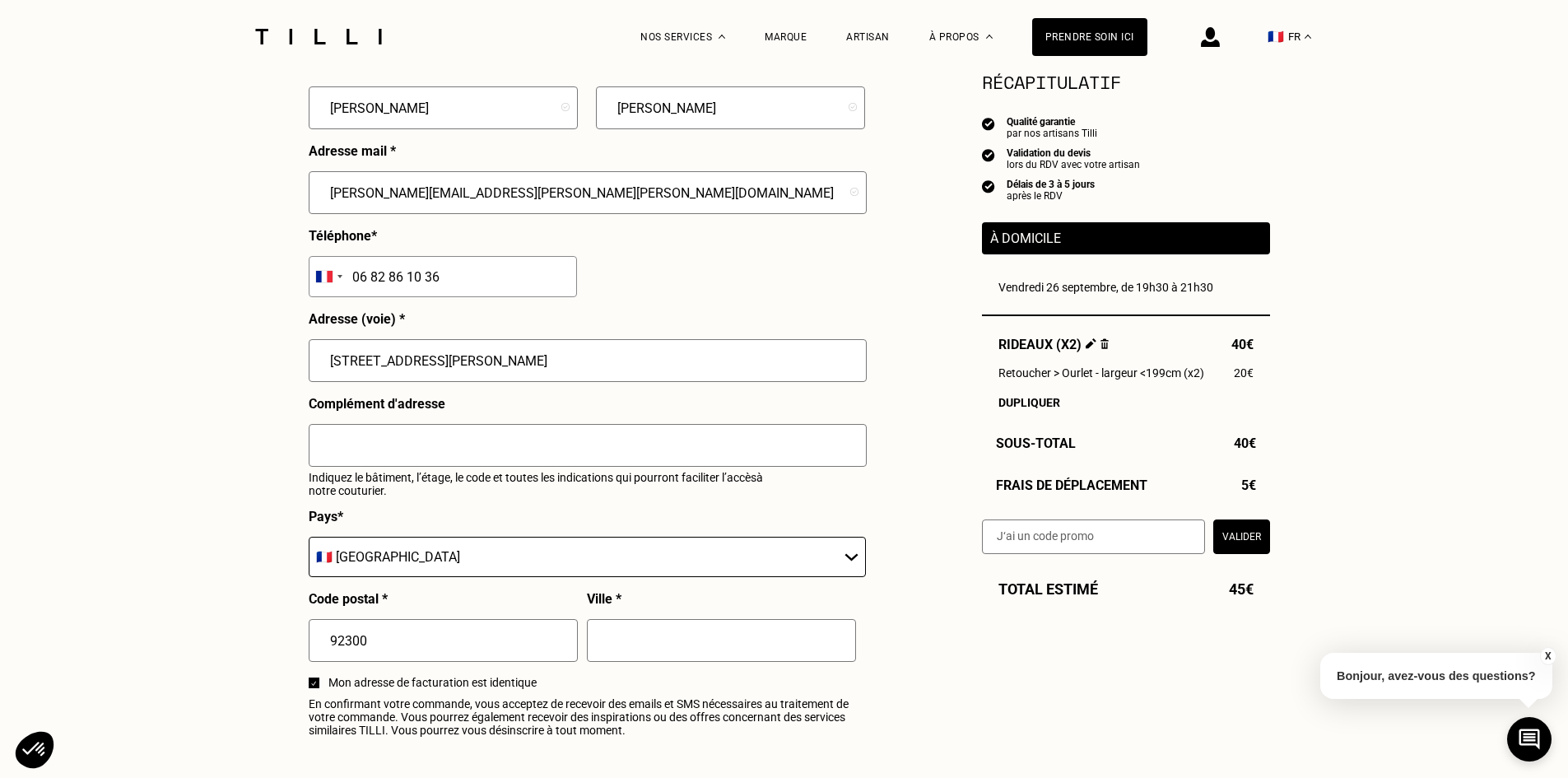
scroll to position [1647, 0]
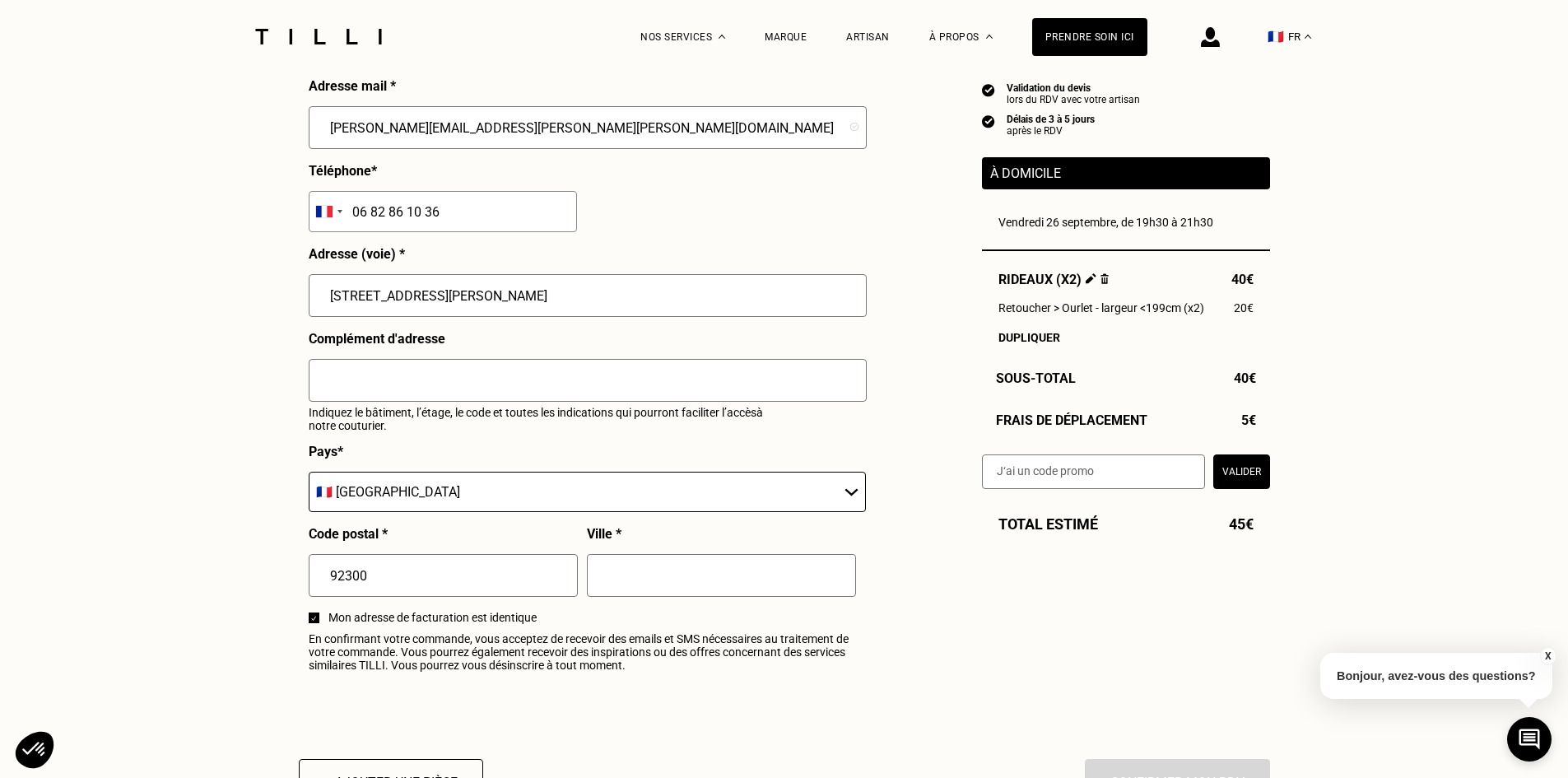
click at [384, 497] on select "🇩🇪 [GEOGRAPHIC_DATA] 🇦🇹 [GEOGRAPHIC_DATA] 🇧🇪 [GEOGRAPHIC_DATA] 🇧🇬 Bulgarie 🇨🇾 C…" at bounding box center [587, 492] width 558 height 41
click at [309, 481] on select "🇩🇪 [GEOGRAPHIC_DATA] 🇦🇹 [GEOGRAPHIC_DATA] 🇧🇪 [GEOGRAPHIC_DATA] 🇧🇬 Bulgarie 🇨🇾 C…" at bounding box center [587, 492] width 558 height 41
click at [719, 586] on input "text" at bounding box center [721, 576] width 269 height 43
type input "Levallois-Perret"
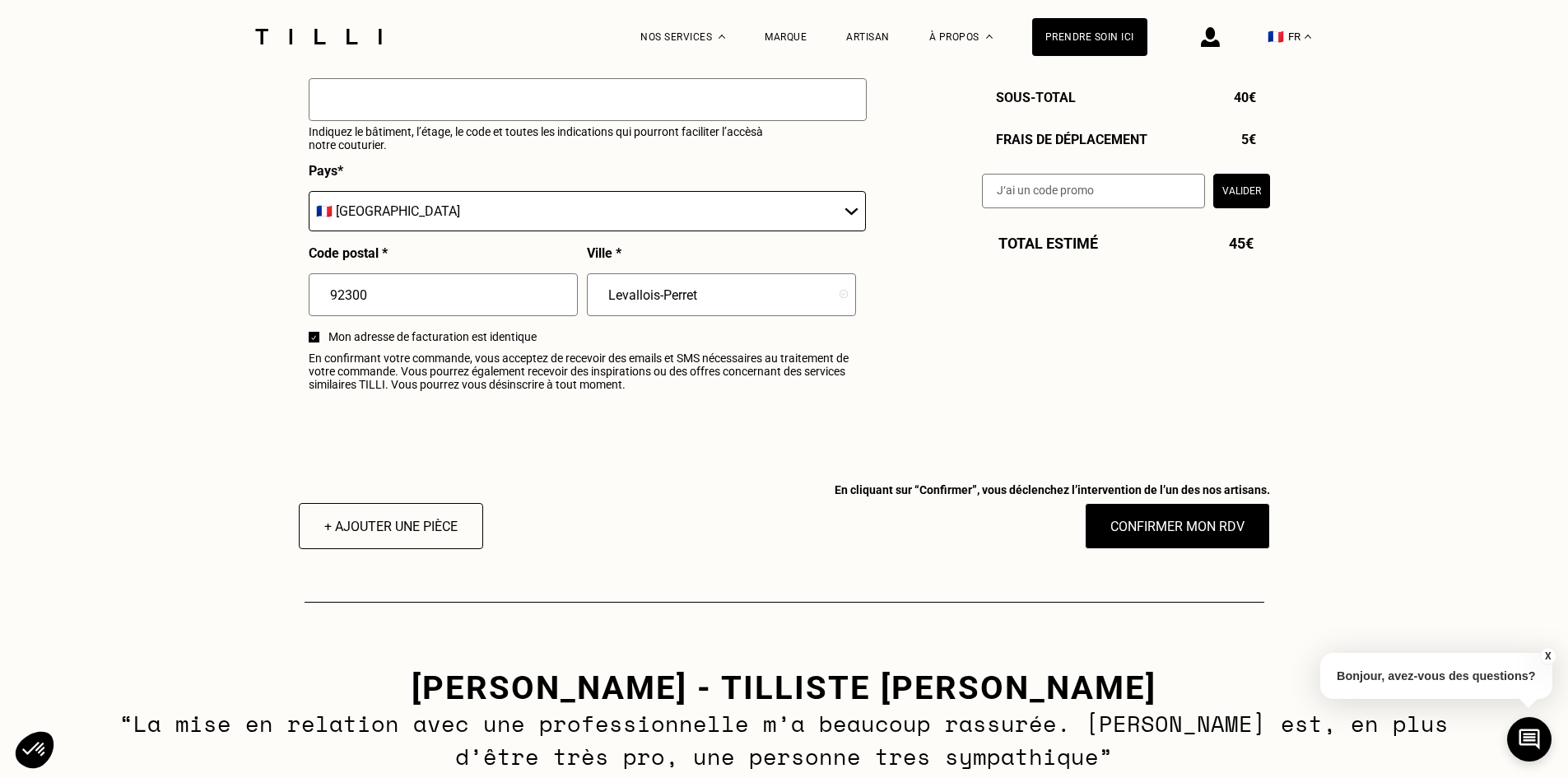
scroll to position [2058, 0]
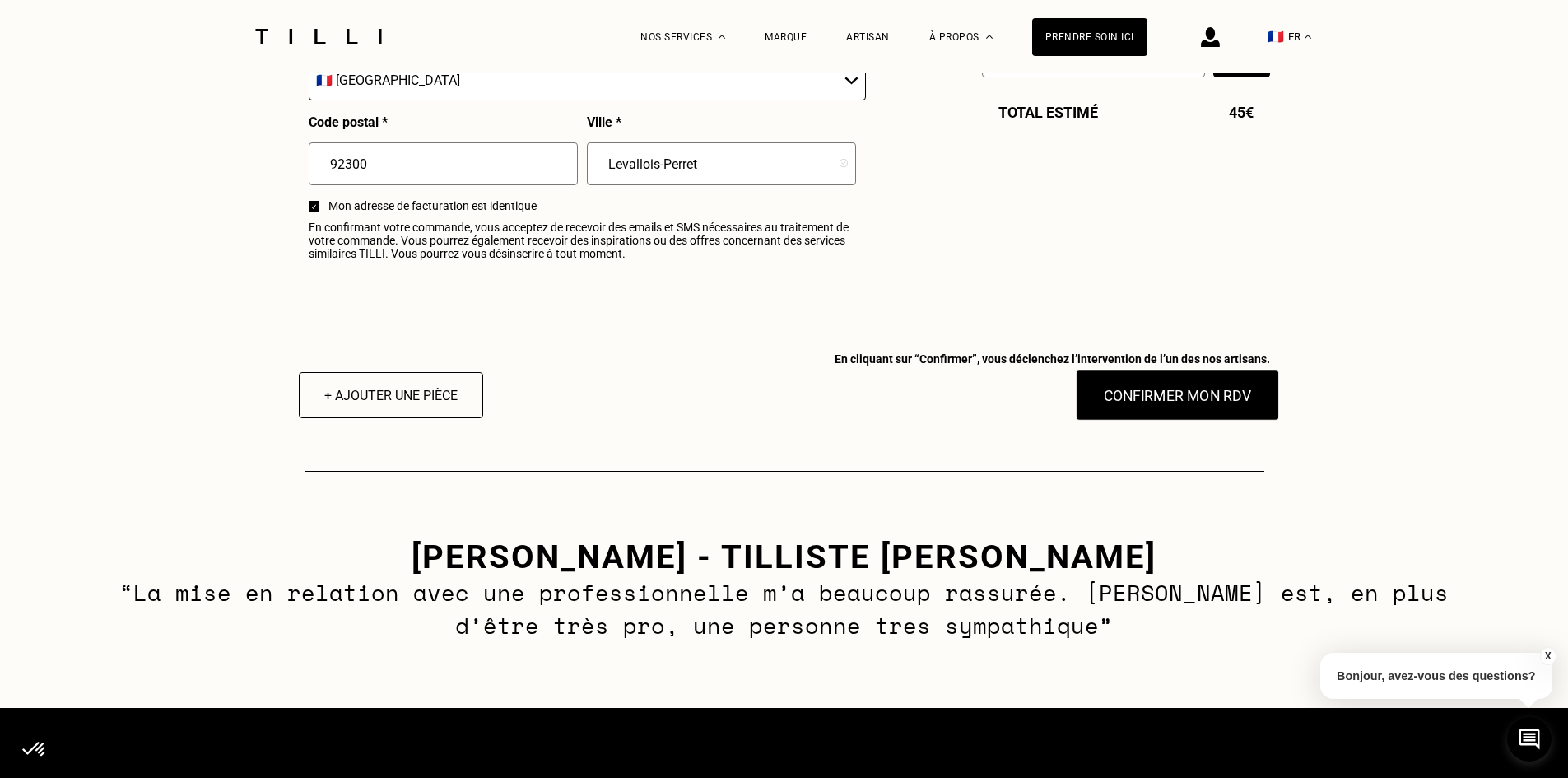
click at [1165, 418] on button "Confirmer mon RDV" at bounding box center [1177, 395] width 204 height 51
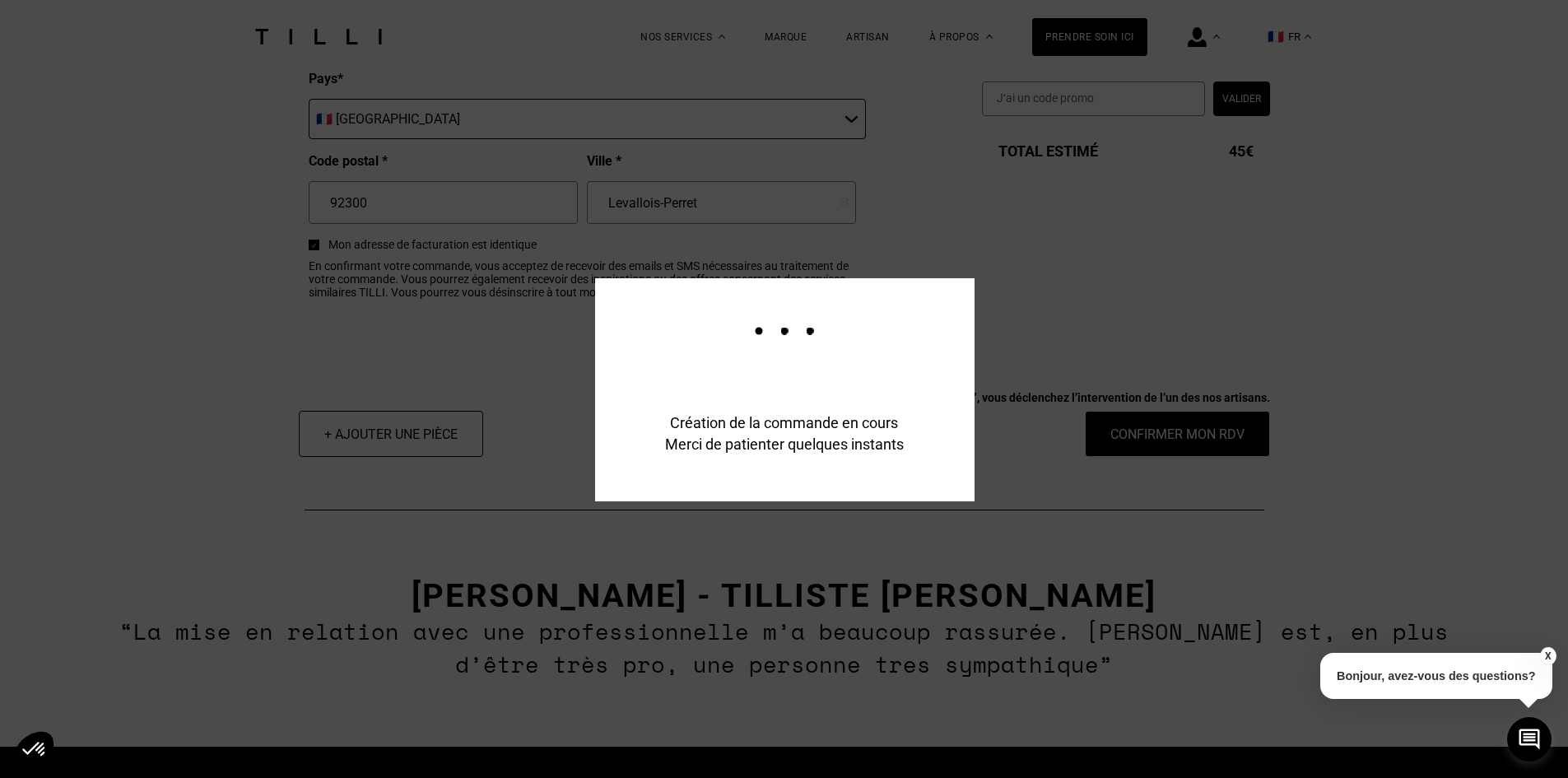
scroll to position [2099, 0]
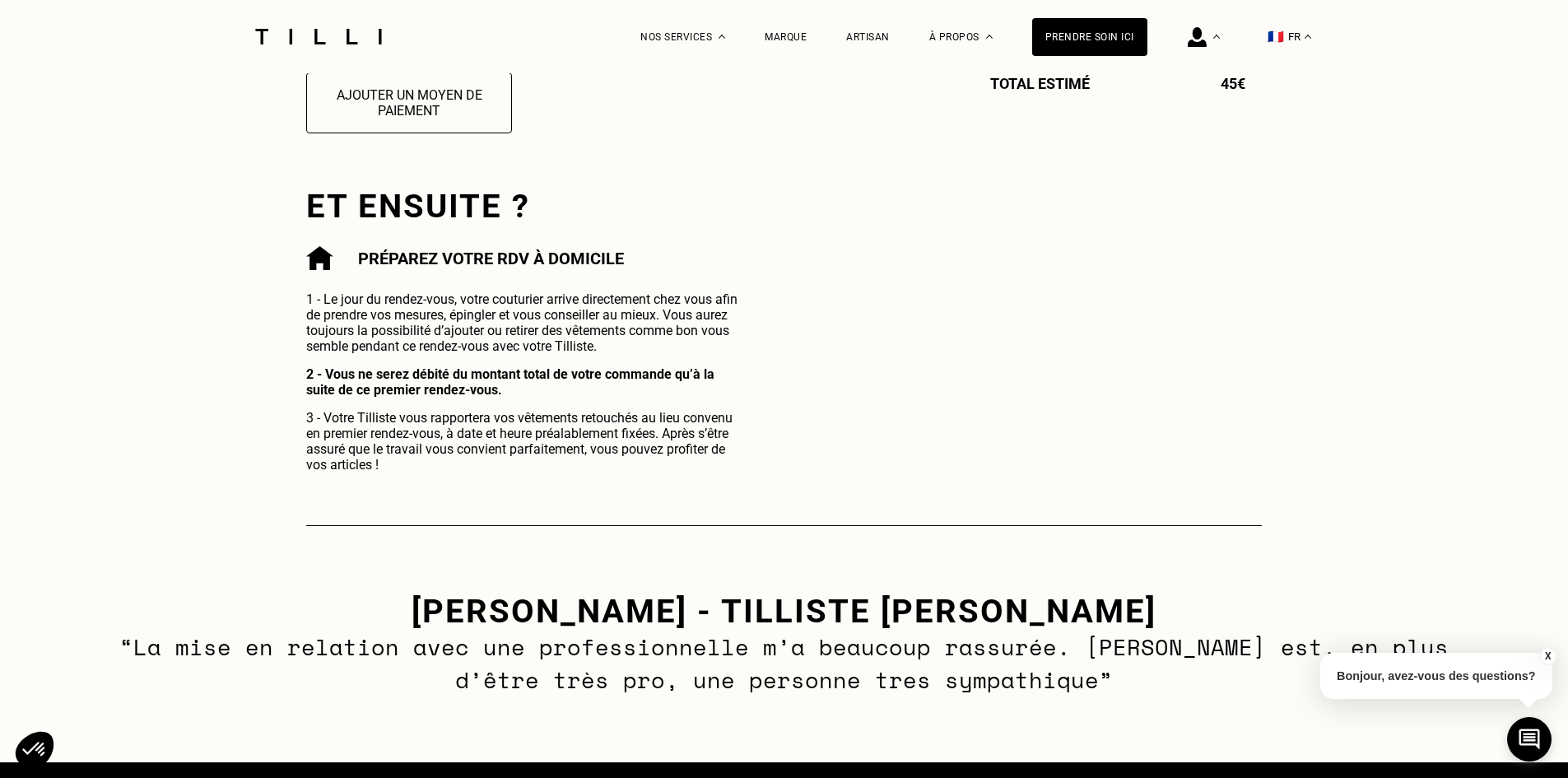
scroll to position [741, 0]
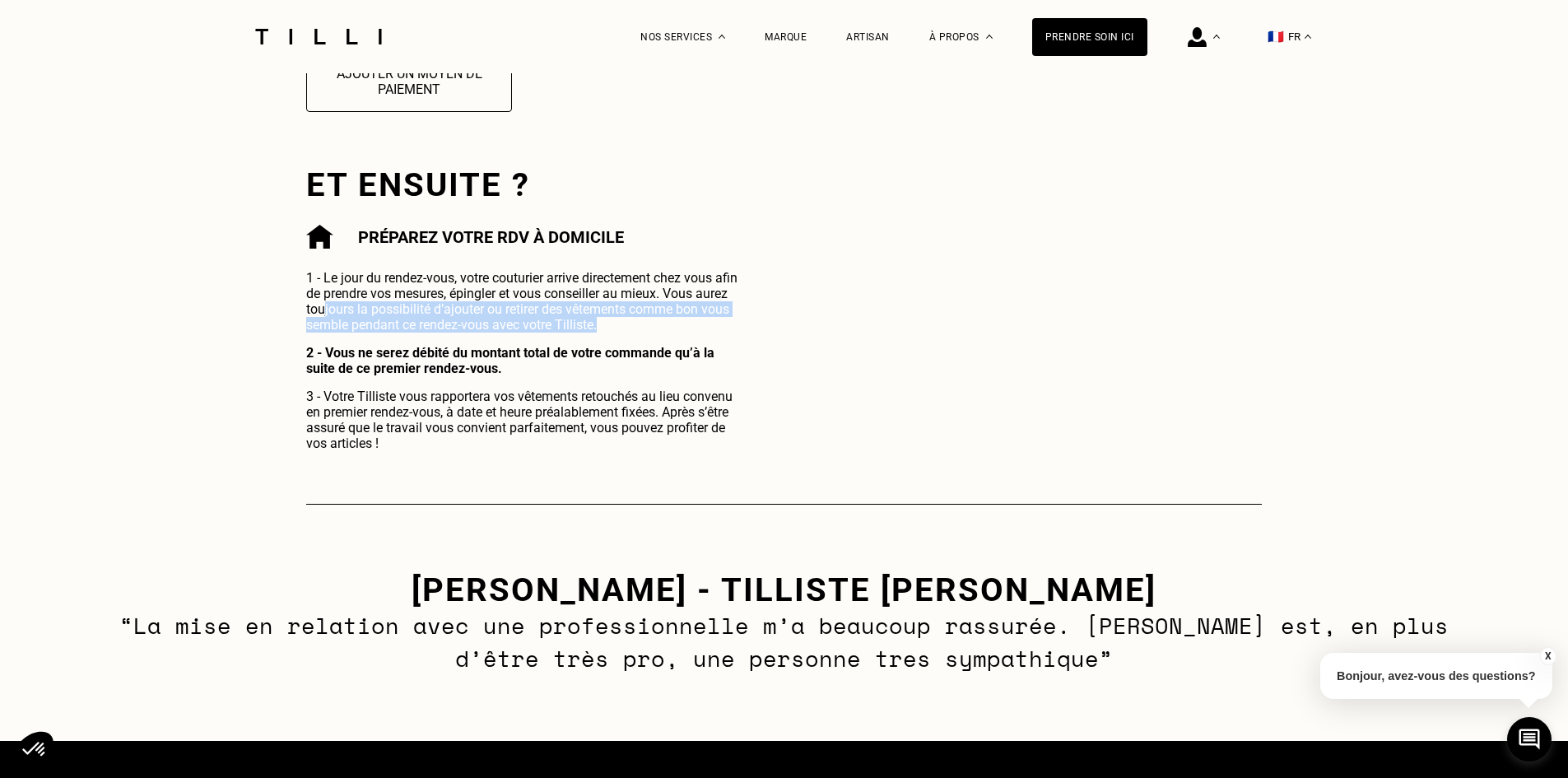
drag, startPoint x: 325, startPoint y: 309, endPoint x: 776, endPoint y: 333, distance: 451.6
click at [776, 333] on div "Commande enregistrée Votre demande de rendez-vous a bien été prise en compte. N…" at bounding box center [784, 54] width 956 height 794
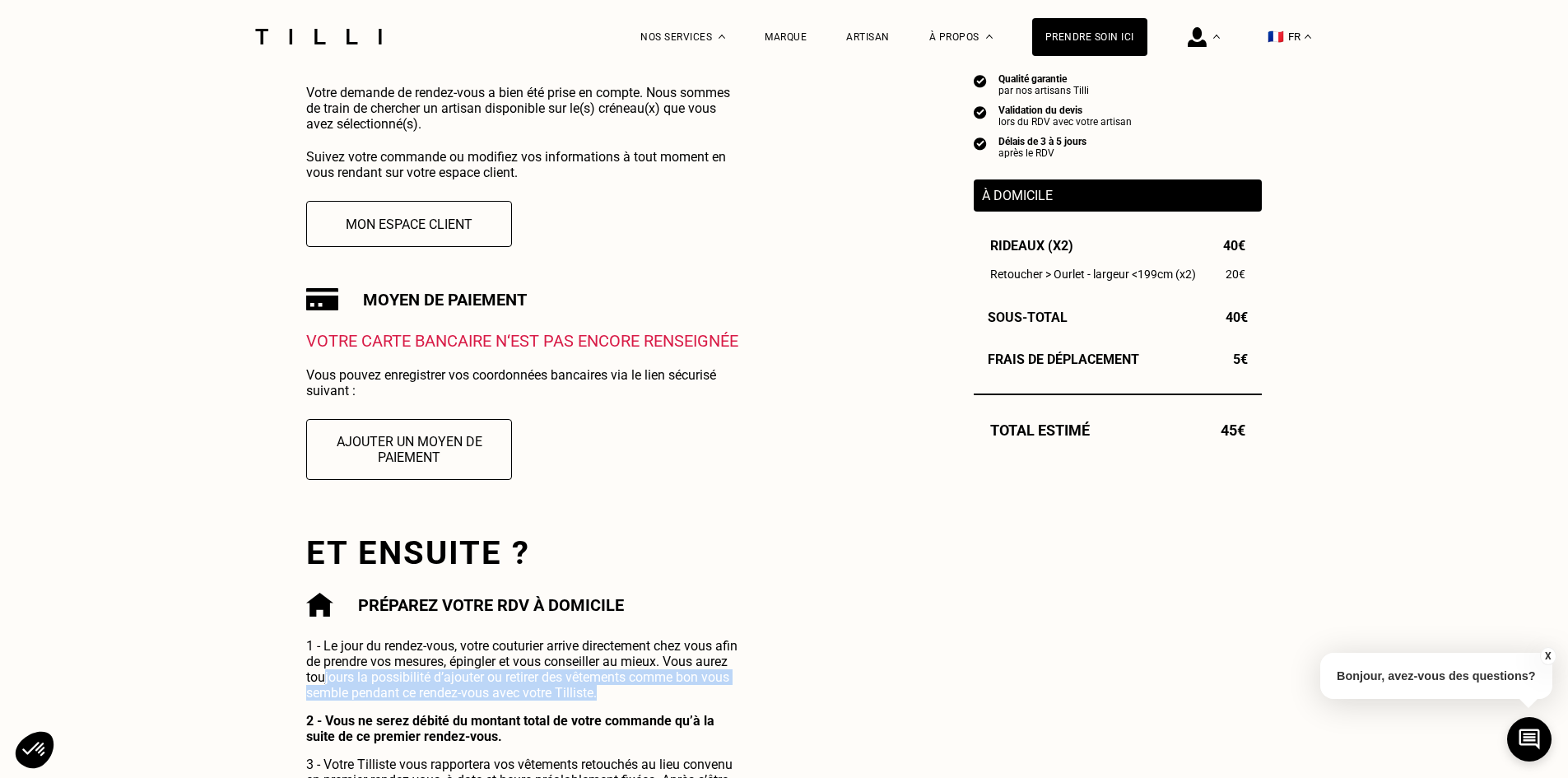
scroll to position [329, 0]
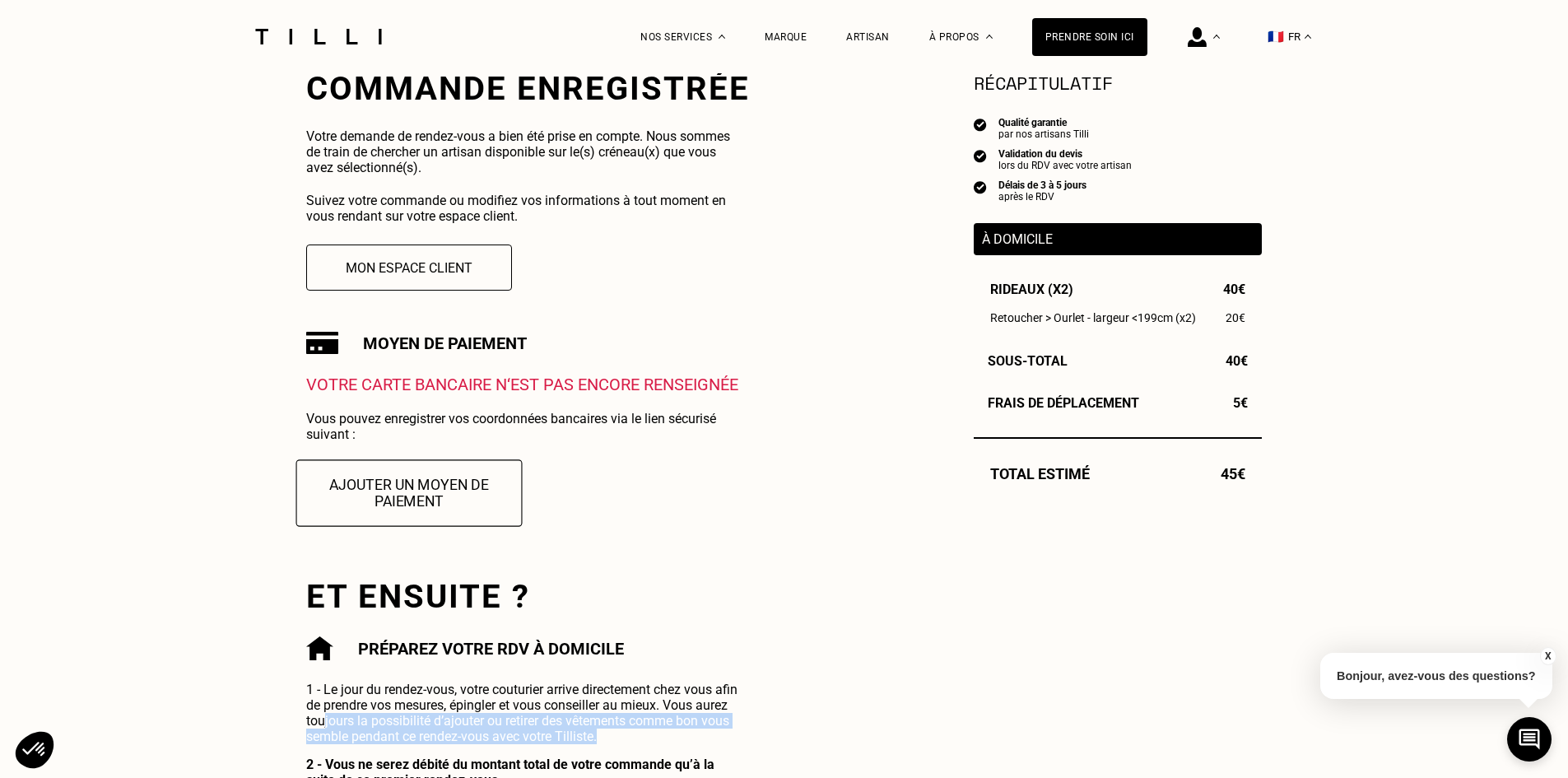
click at [435, 490] on button "Ajouter un moyen de paiement" at bounding box center [410, 492] width 226 height 67
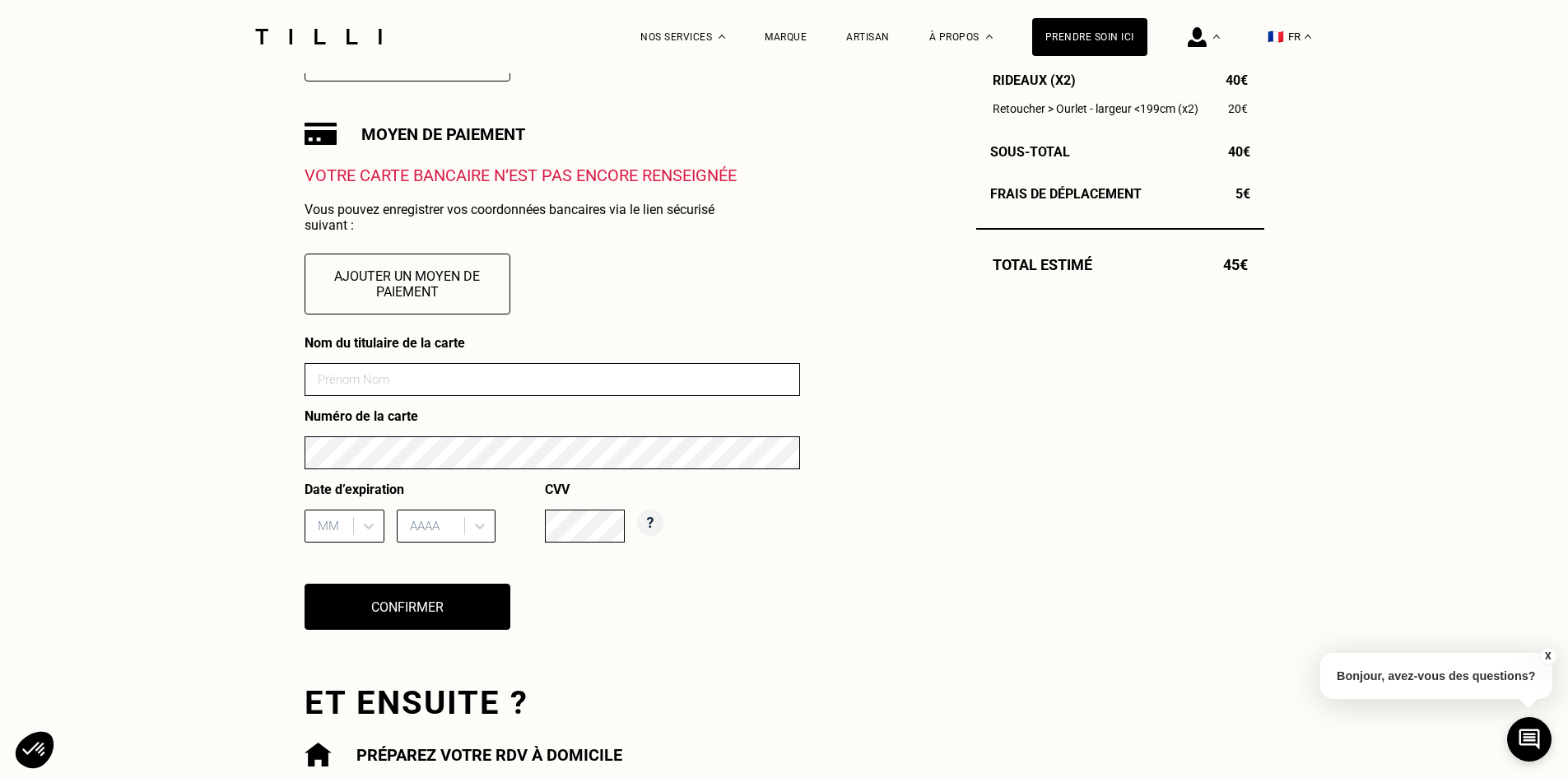
scroll to position [577, 0]
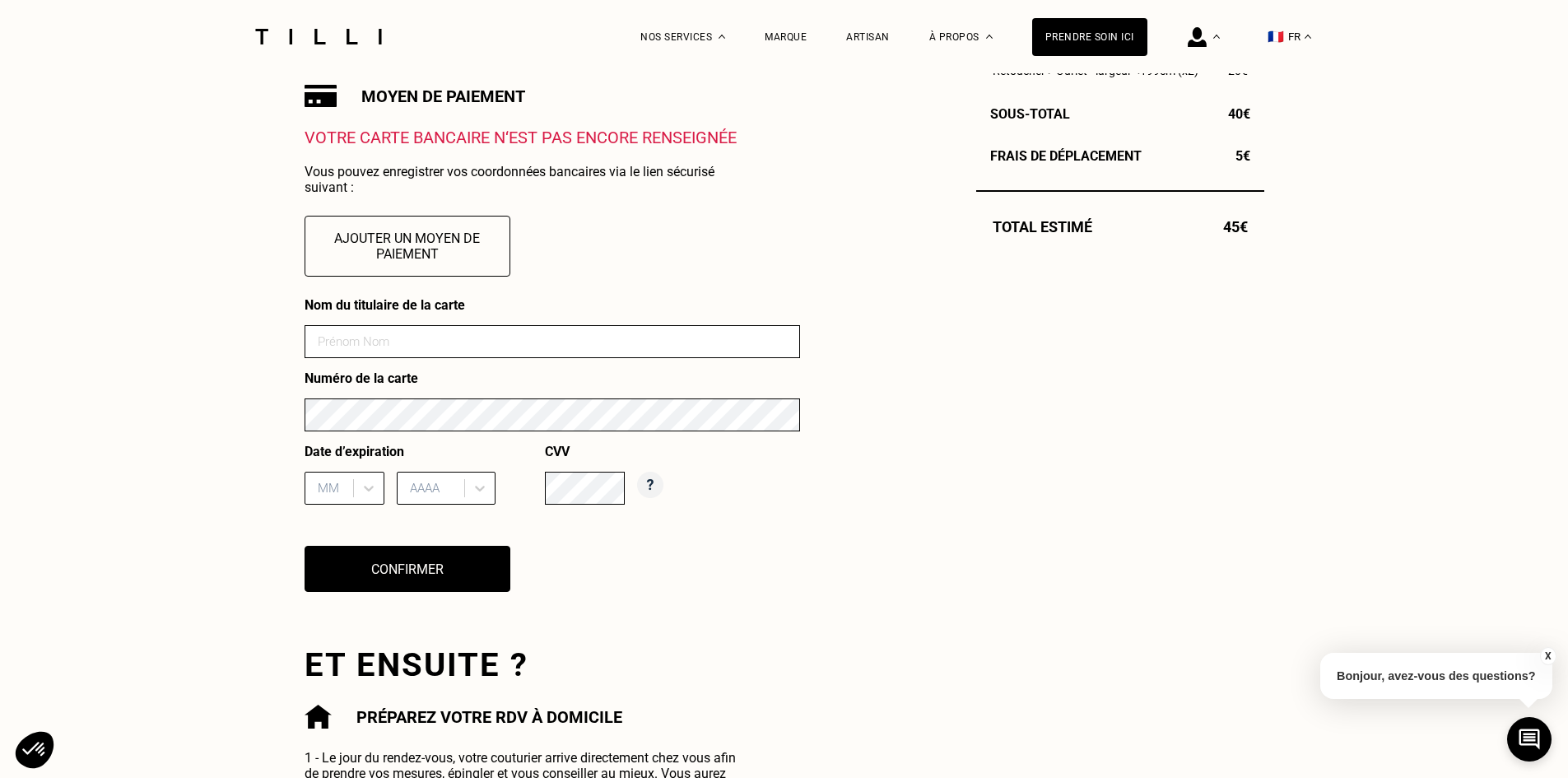
click at [404, 328] on form "Nom du titulaire de la carte Numéro de la carte Date d’expiration MM AAAA CVV" at bounding box center [551, 407] width 495 height 220
click at [418, 343] on input at bounding box center [551, 341] width 495 height 33
type input "[PERSON_NAME]"
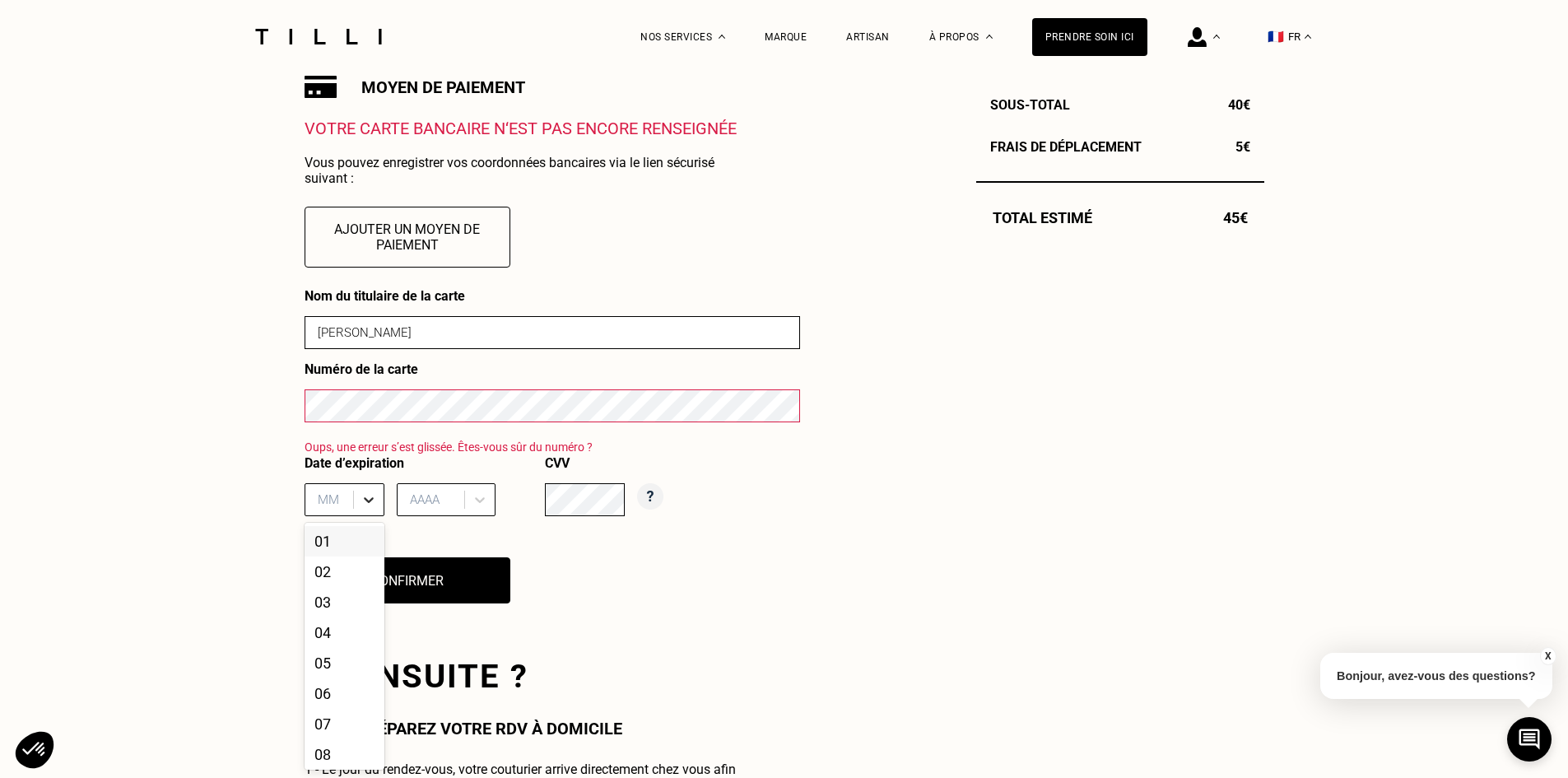
click at [358, 509] on div at bounding box center [369, 500] width 29 height 29
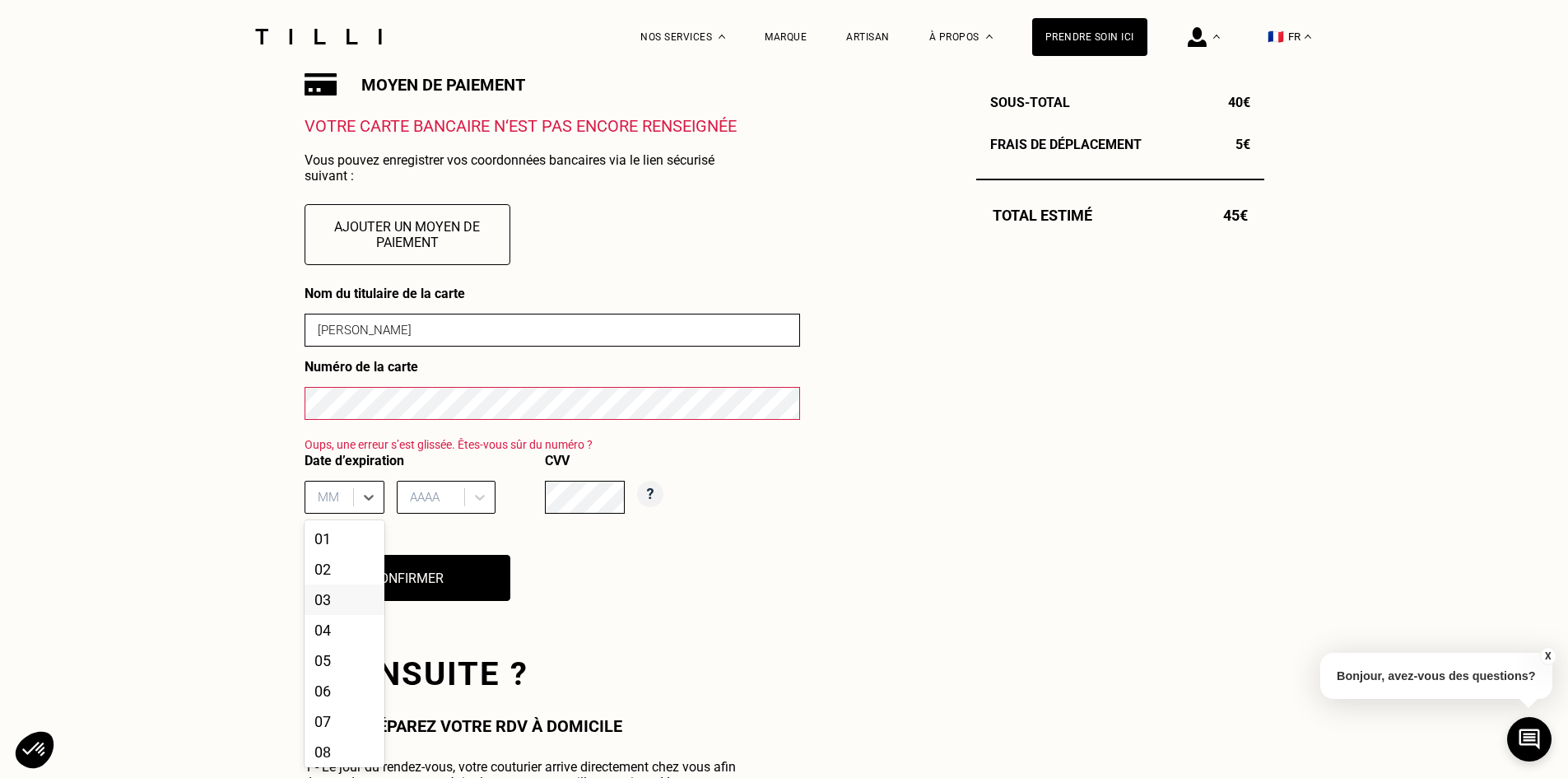
click at [341, 601] on div "03" at bounding box center [344, 599] width 80 height 30
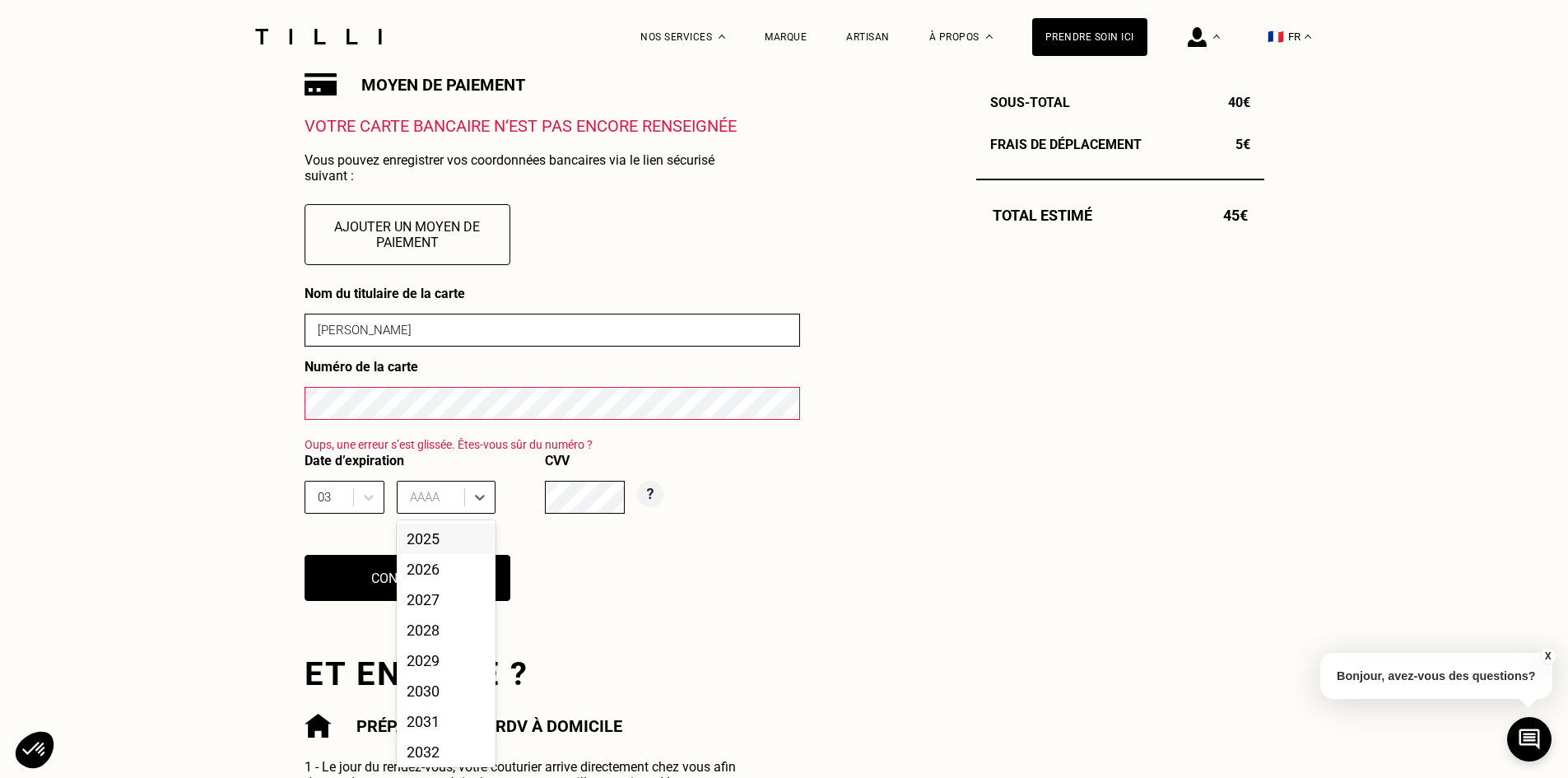
click at [448, 503] on div at bounding box center [432, 497] width 46 height 18
click at [459, 676] on div "2029" at bounding box center [446, 660] width 99 height 30
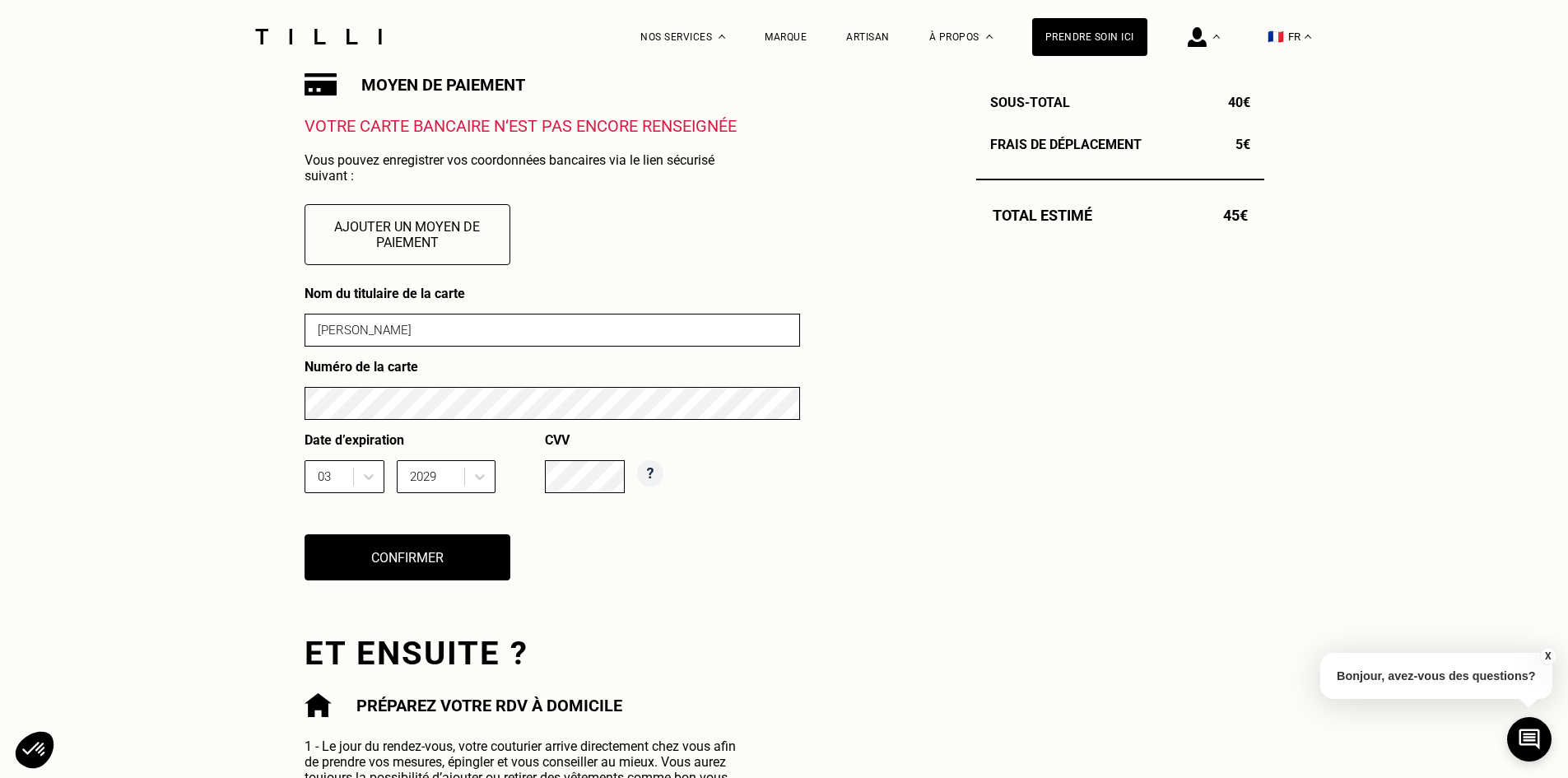
click at [768, 581] on div "Nom du titulaire de la carte [PERSON_NAME] Numéro de la carte Date d’expiration…" at bounding box center [551, 443] width 495 height 316
click at [441, 562] on button "Confirmer" at bounding box center [407, 557] width 226 height 51
